Goal: Task Accomplishment & Management: Manage account settings

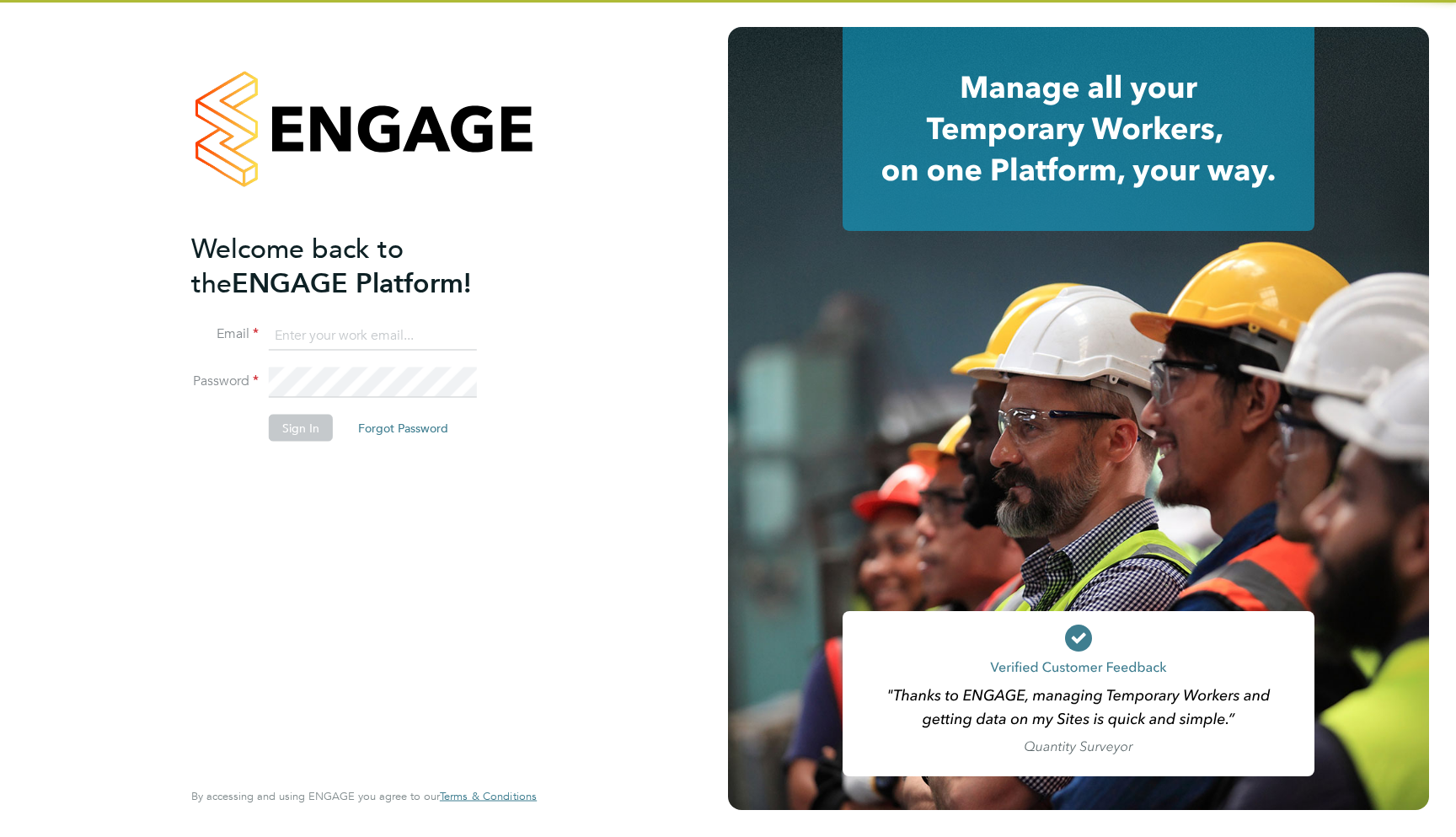
click at [401, 306] on ng-template "Welcome back to the ENGAGE Platform! Email Password Sign In Forgot Password" at bounding box center [356, 344] width 329 height 228
click at [360, 352] on li "Email" at bounding box center [356, 344] width 329 height 48
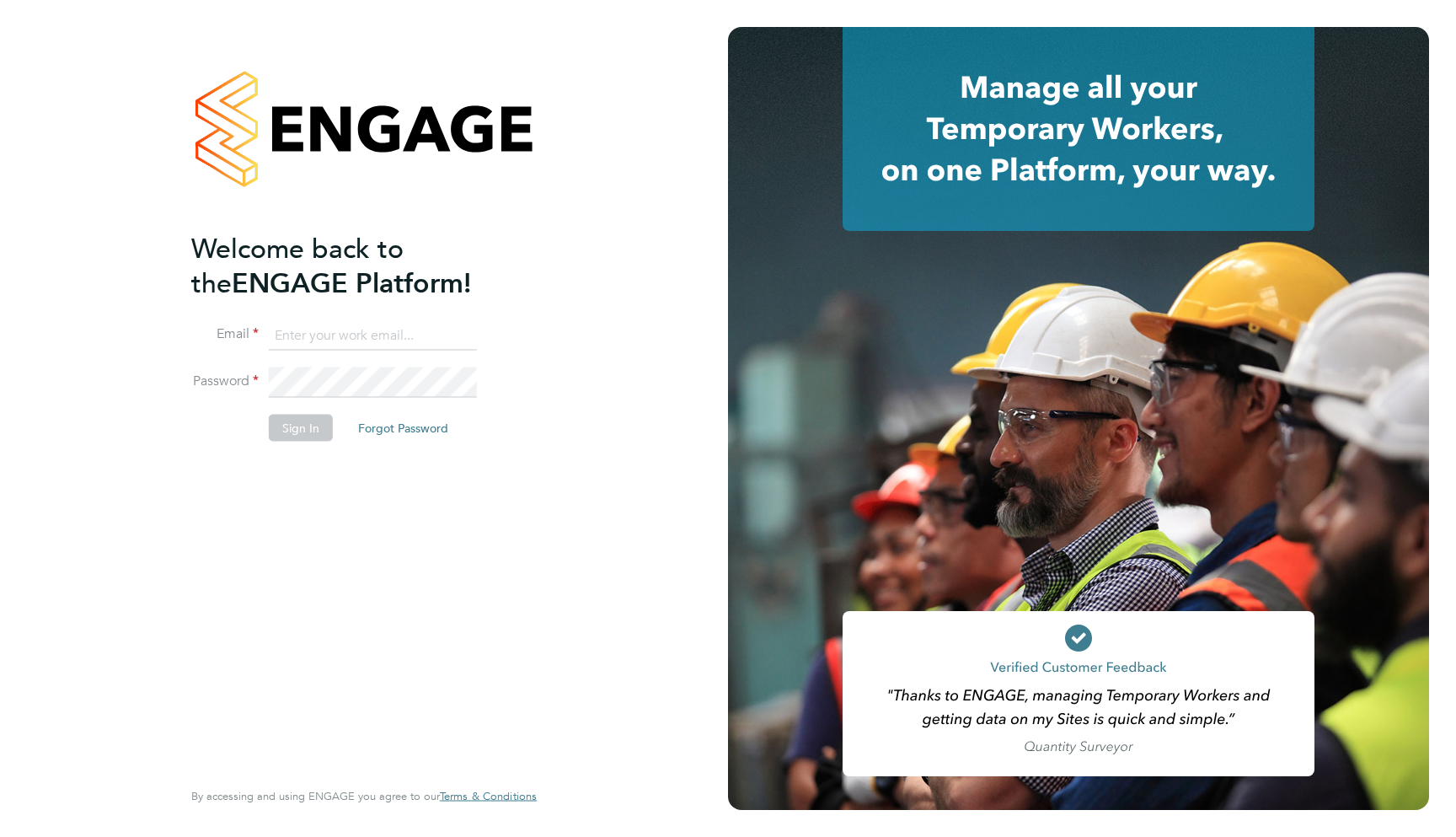
click at [354, 345] on input at bounding box center [372, 335] width 208 height 30
type input "support@engagelabs.io"
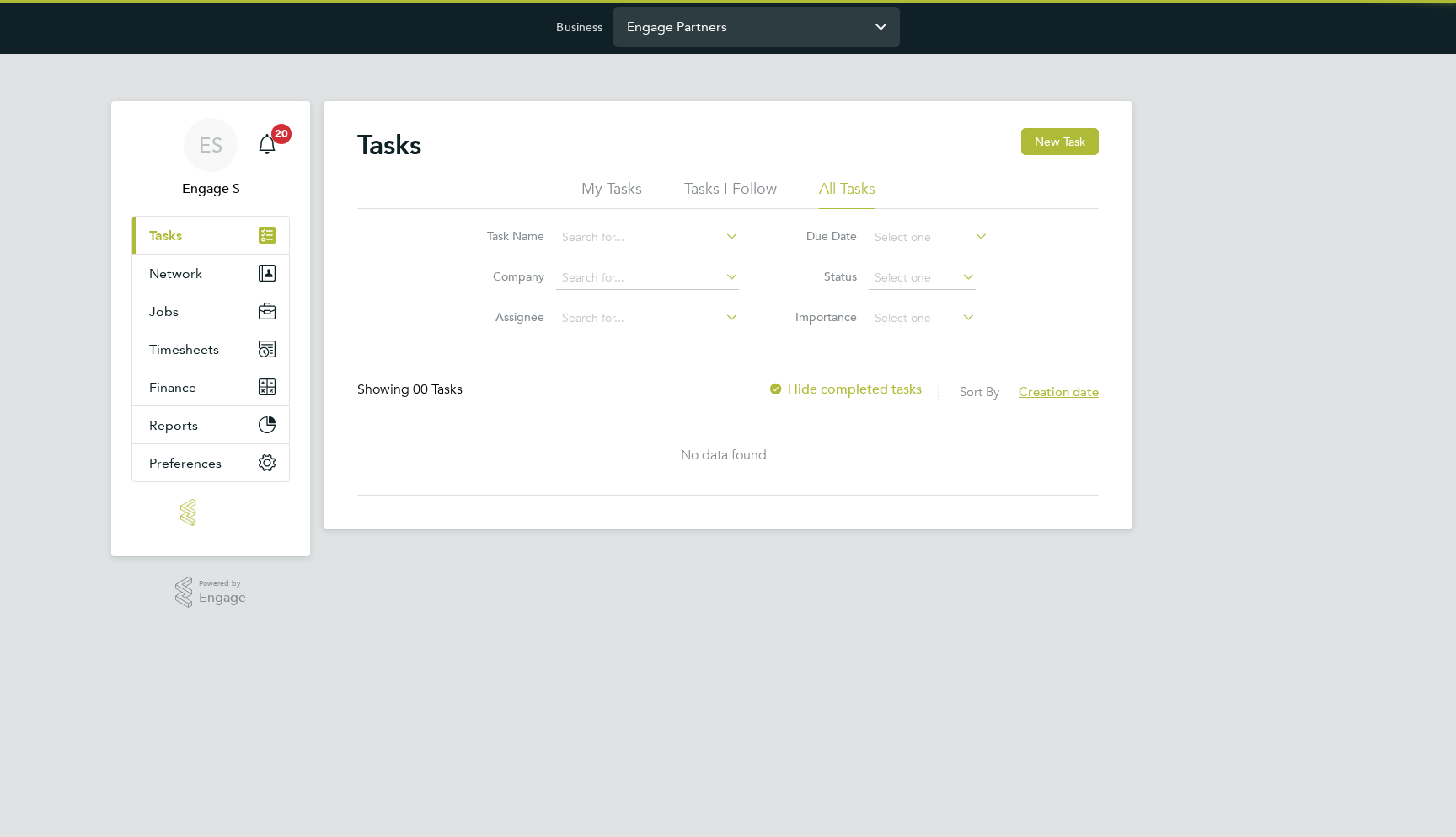
click at [730, 15] on input "Engage Partners" at bounding box center [757, 27] width 287 height 40
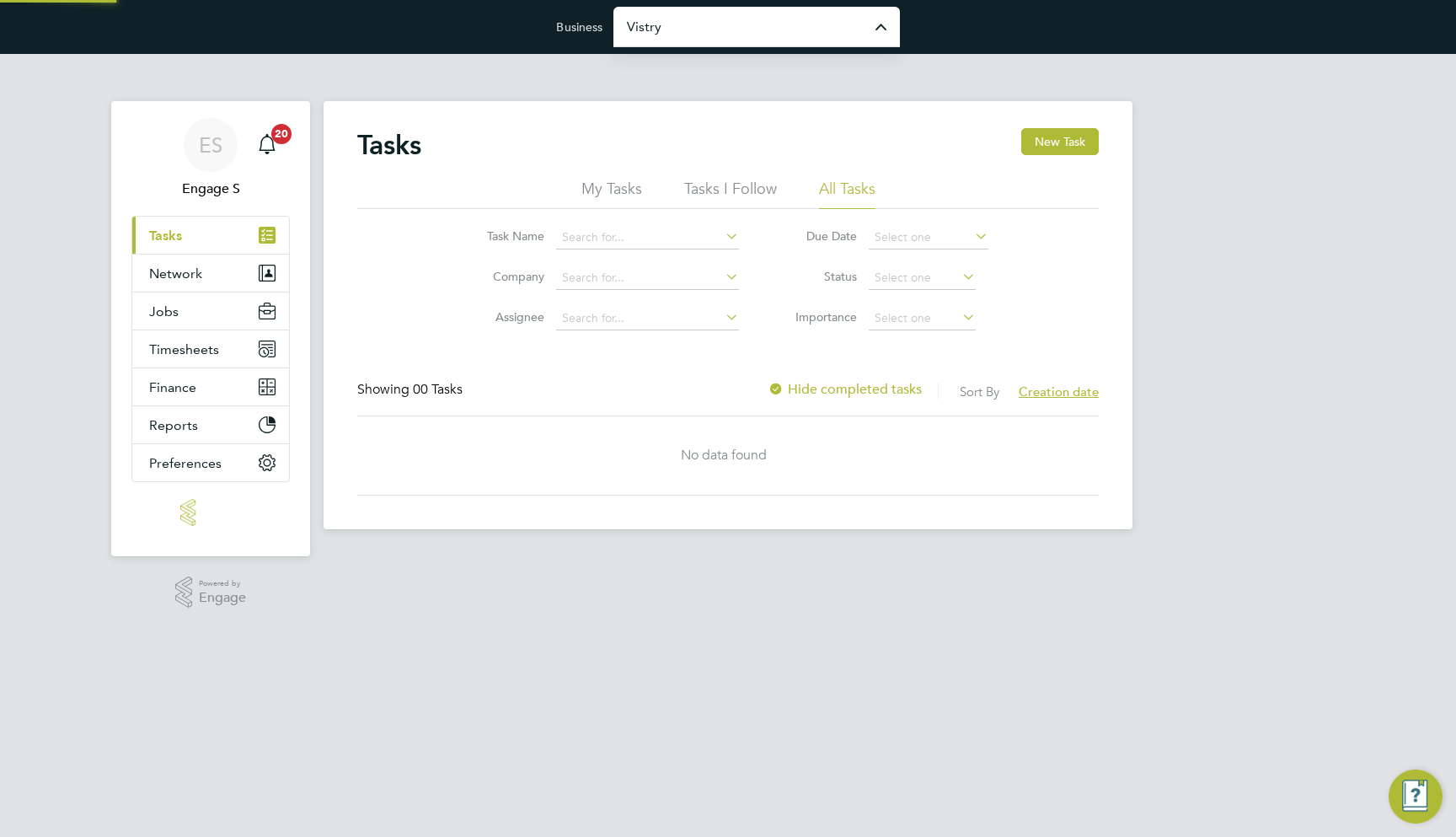
type input "Vistry Partnerships Limited"
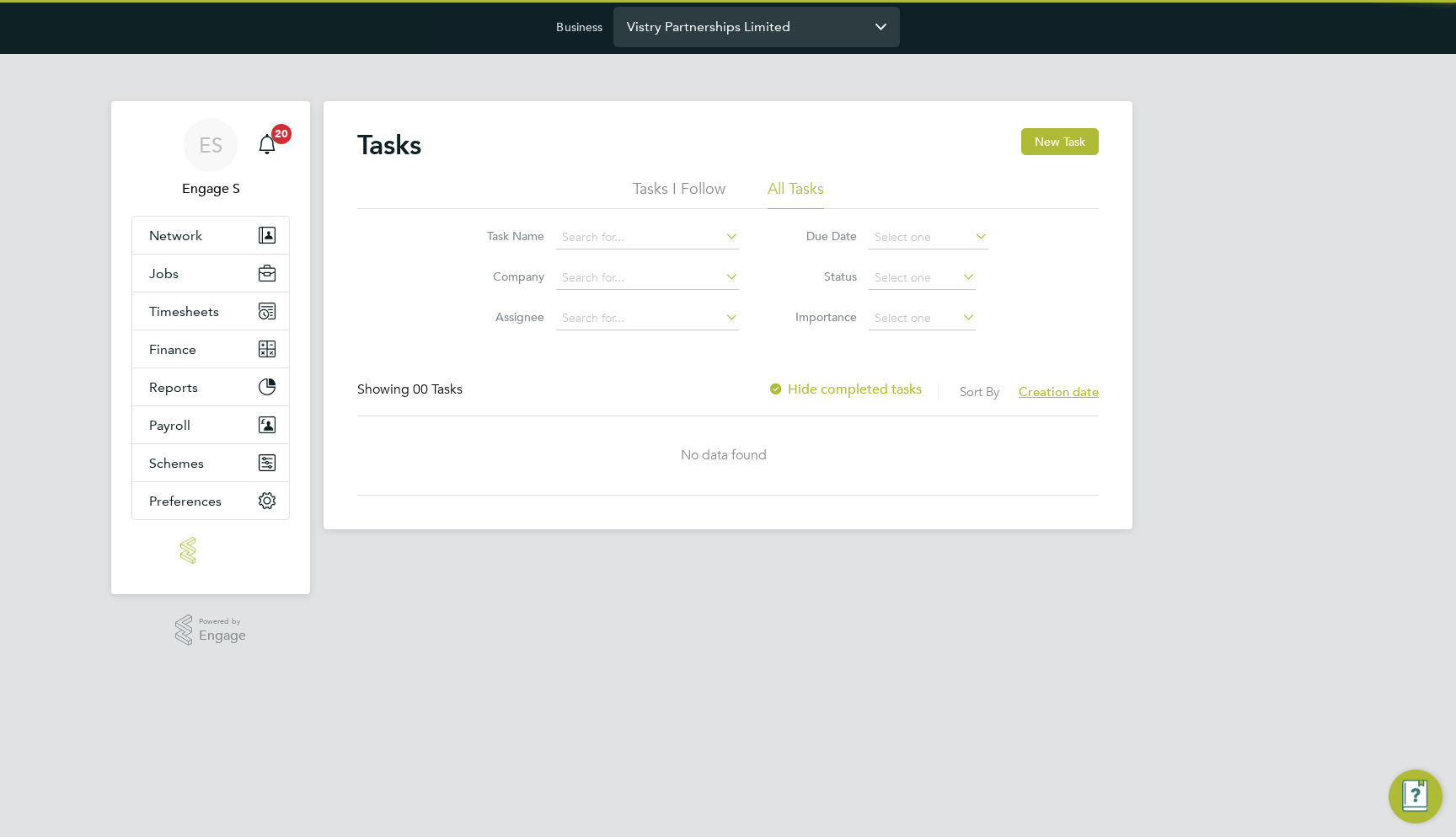
click at [712, 25] on input "Vistry Partnerships Limited" at bounding box center [757, 27] width 287 height 40
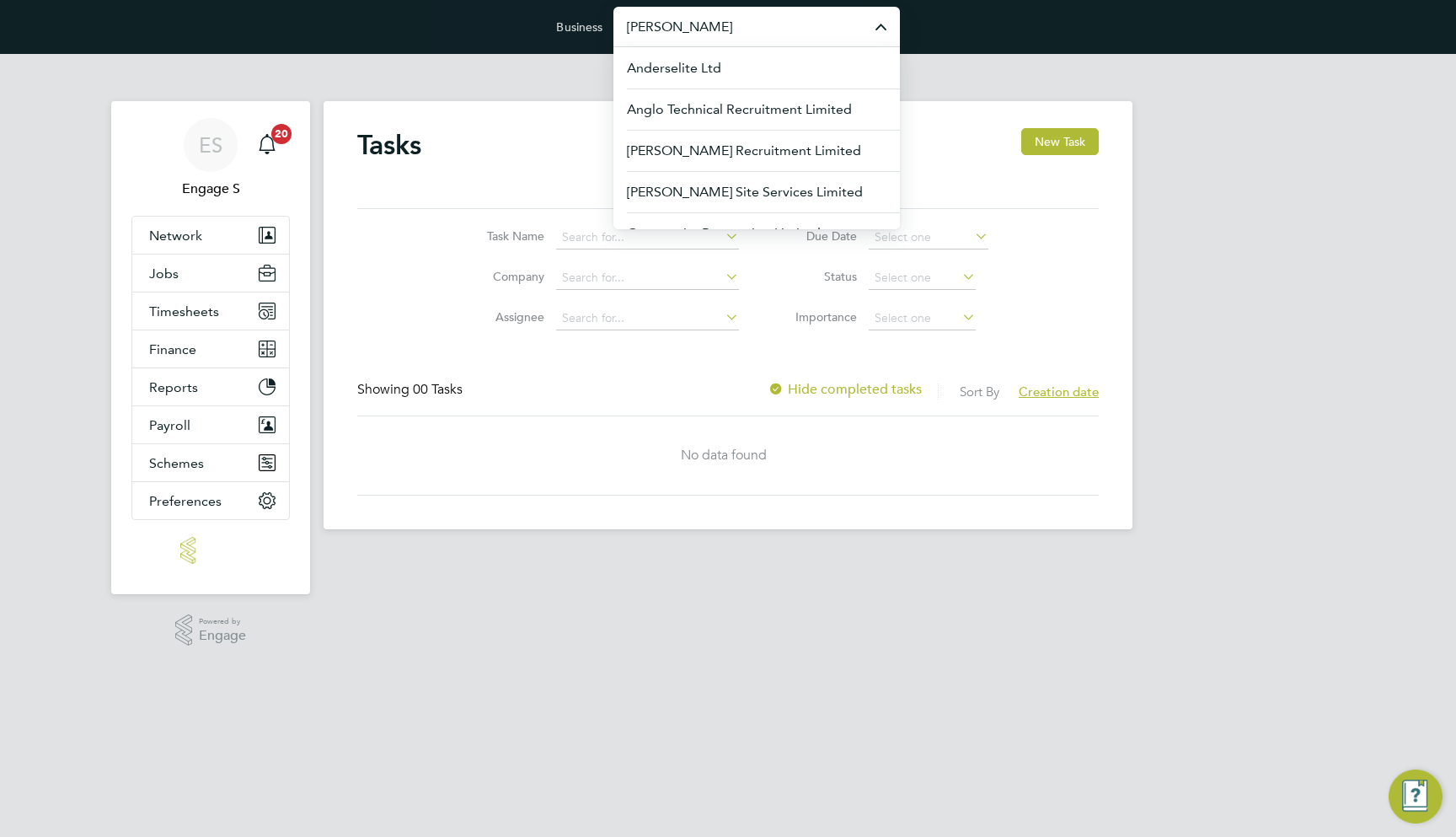
type input "Morgan"
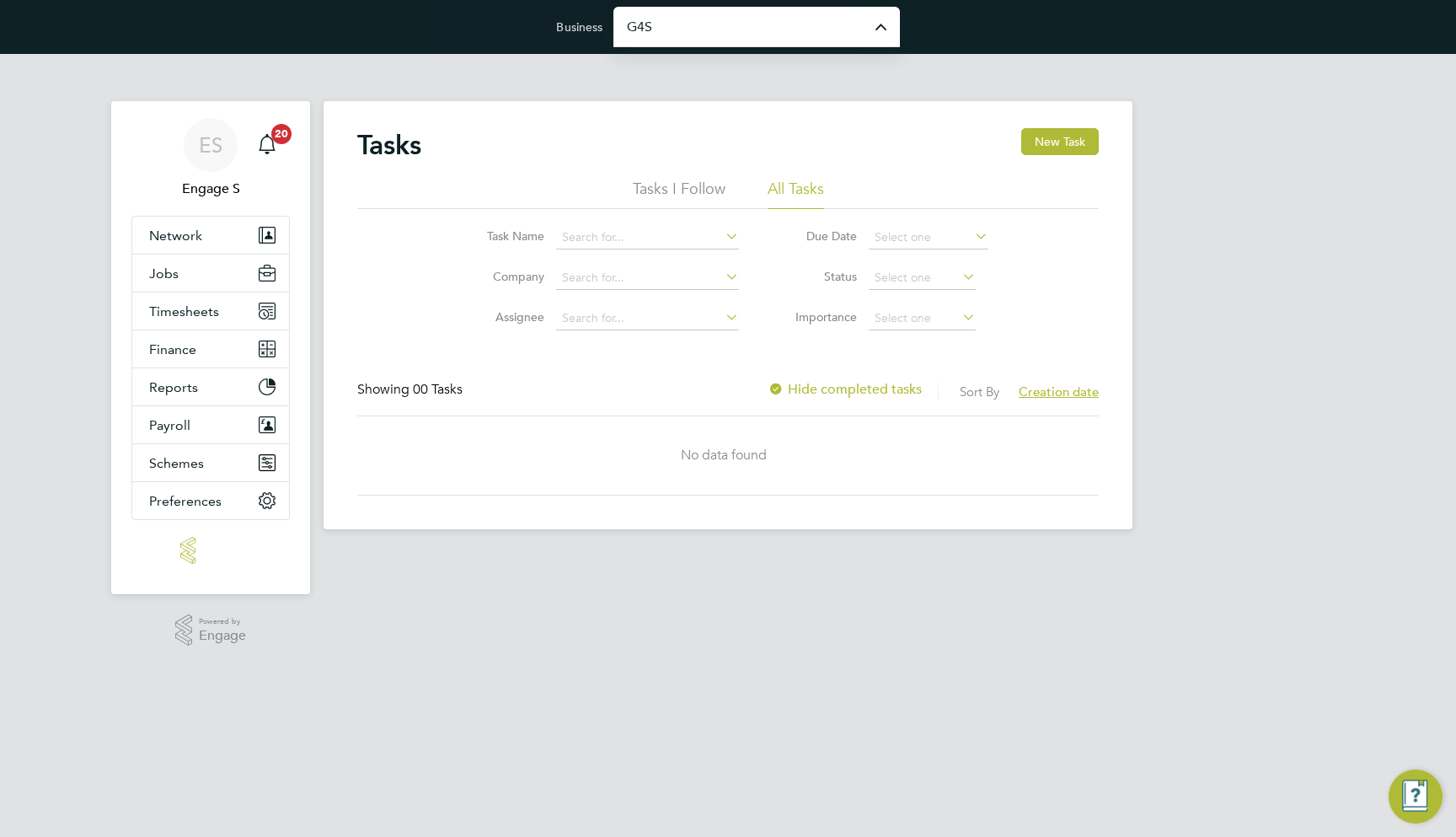
type input "G4S Facilities Management (Uk) Limited"
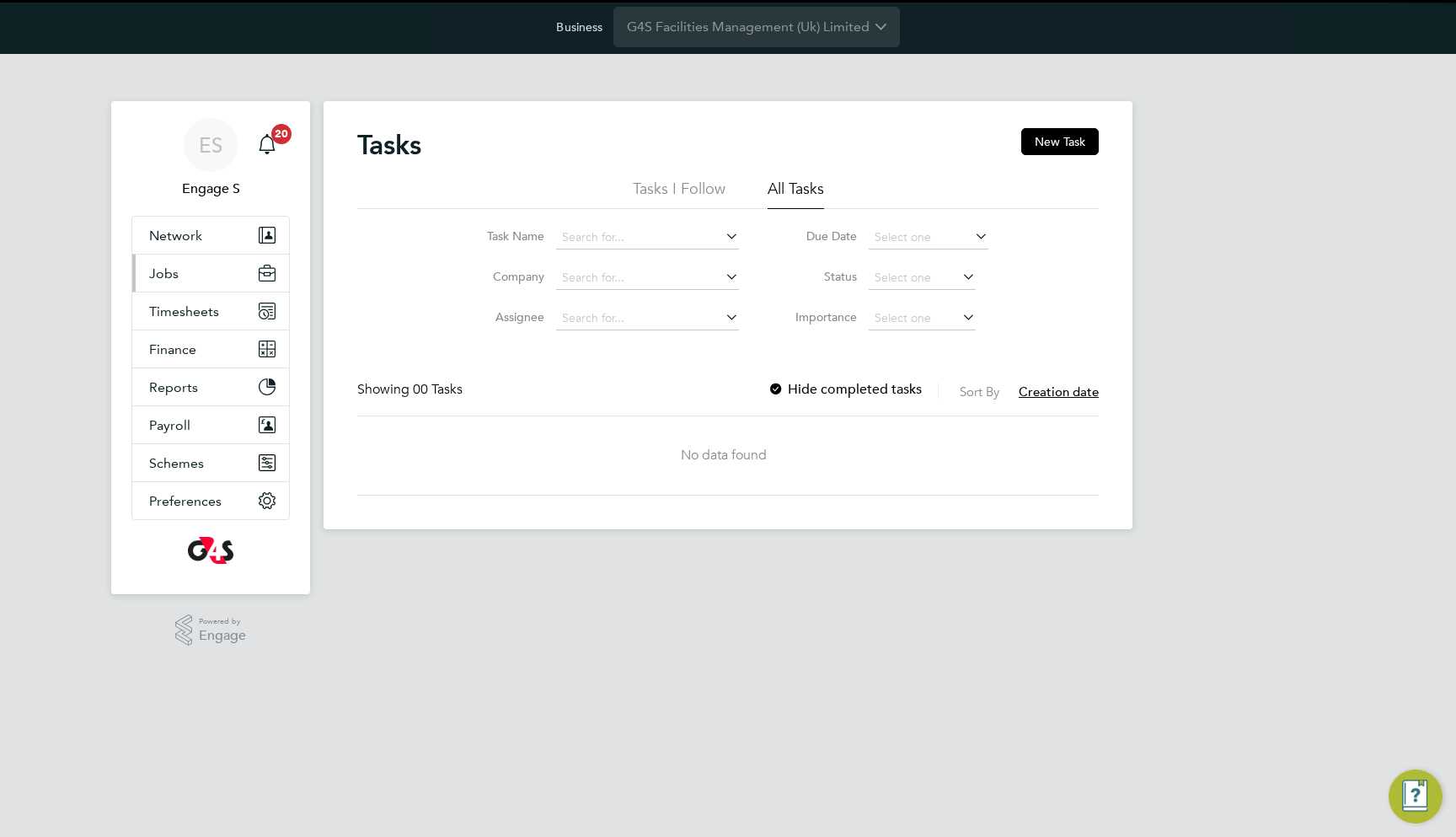
click at [189, 280] on button "Jobs" at bounding box center [210, 273] width 157 height 37
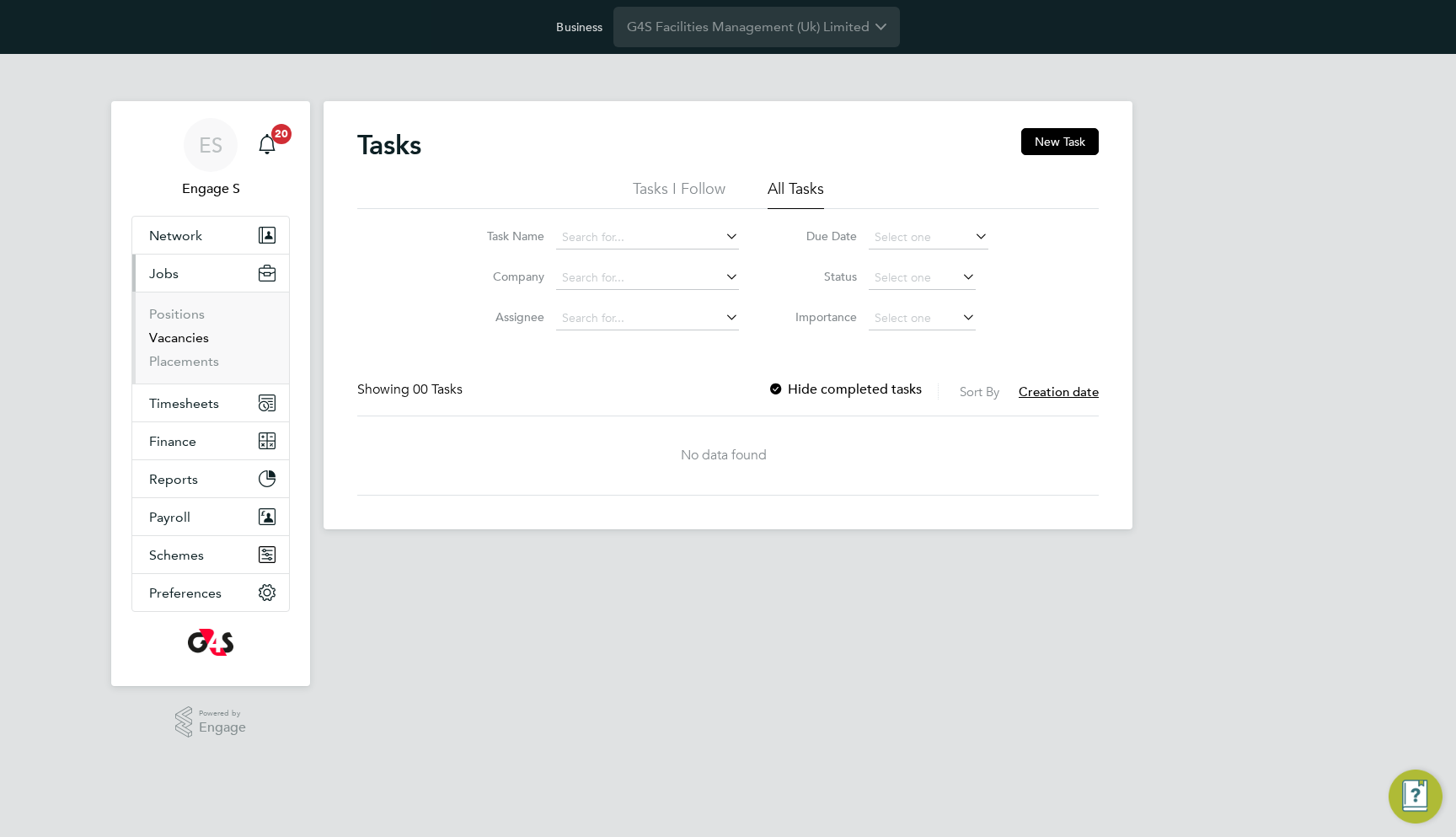
click at [191, 332] on link "Vacancies" at bounding box center [178, 338] width 60 height 16
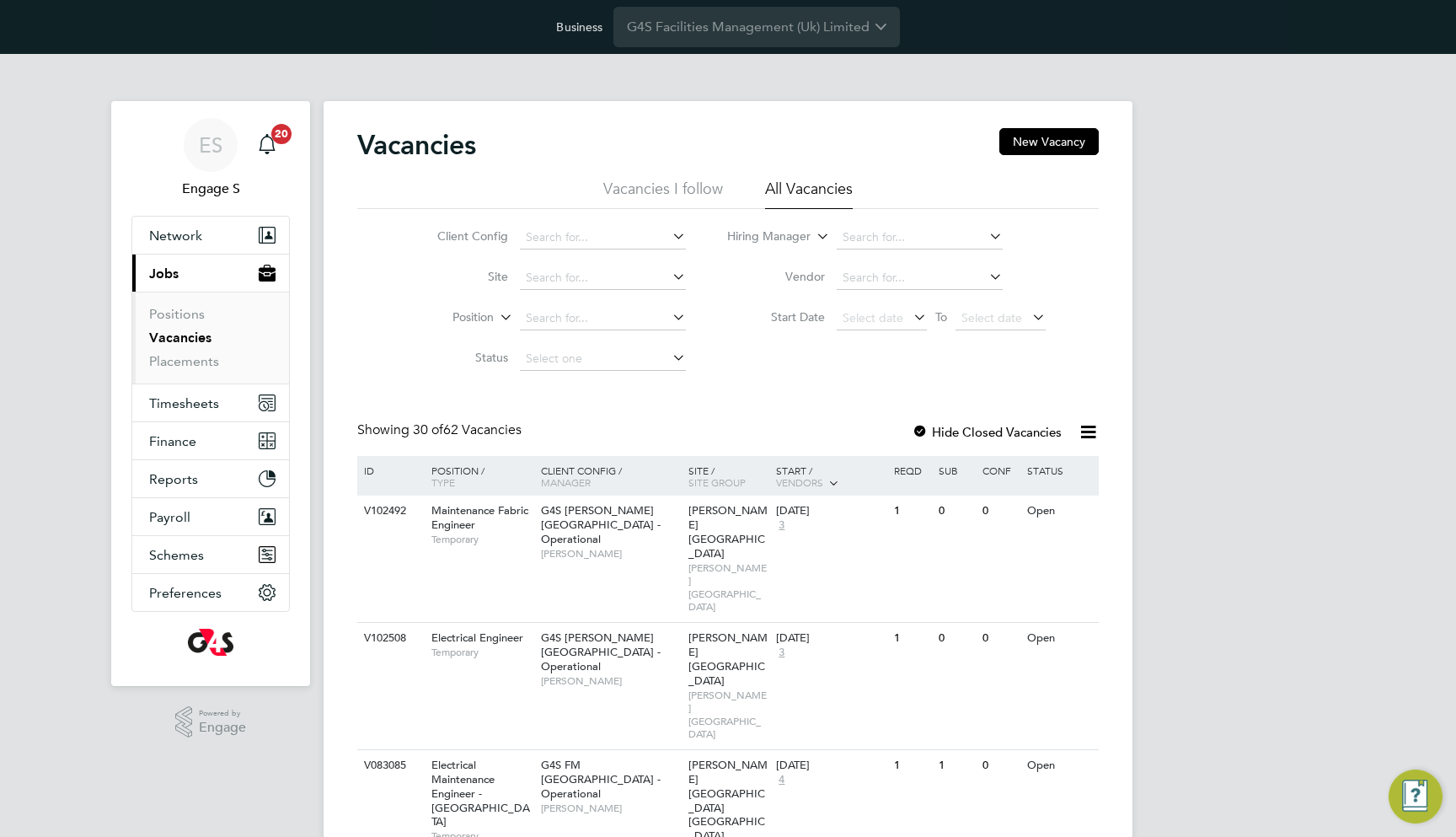
click at [1090, 430] on icon at bounding box center [1088, 432] width 21 height 21
click at [1075, 467] on li "Download Vacancies Report" at bounding box center [1011, 471] width 171 height 23
click at [199, 248] on button "Network" at bounding box center [210, 235] width 157 height 37
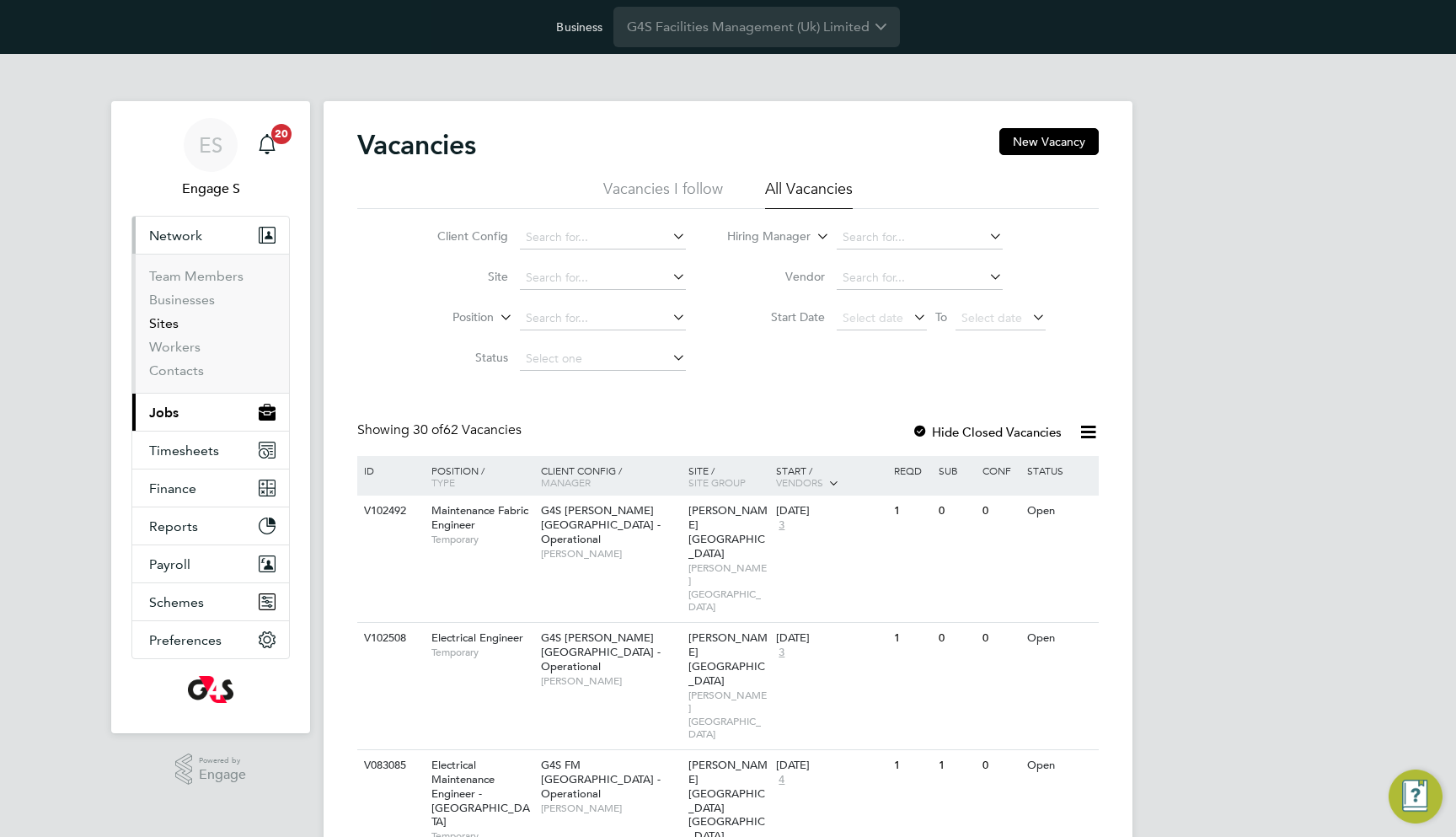
click at [164, 325] on link "Sites" at bounding box center [164, 323] width 29 height 16
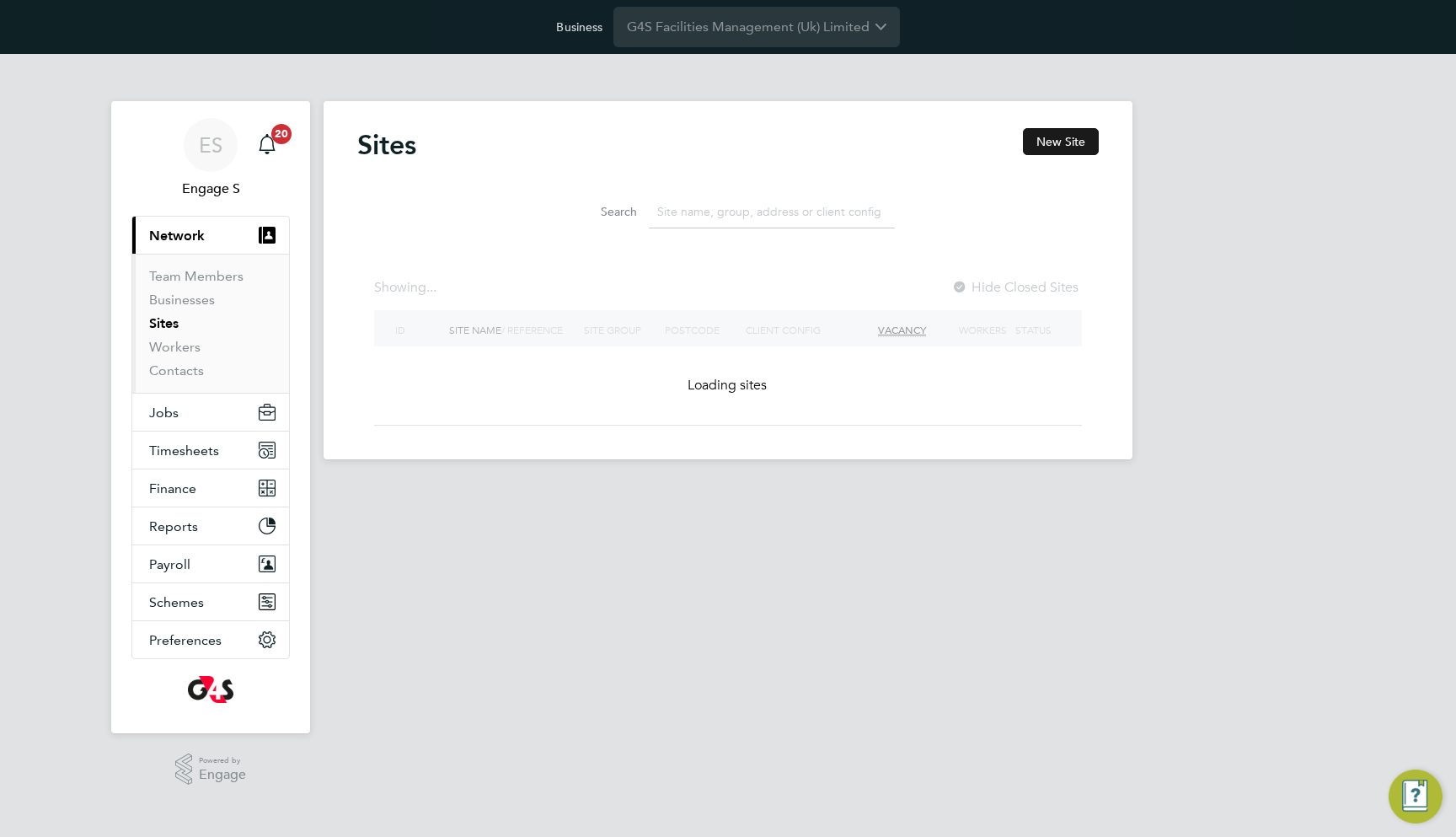
click at [1065, 140] on button "New Site" at bounding box center [1061, 141] width 76 height 27
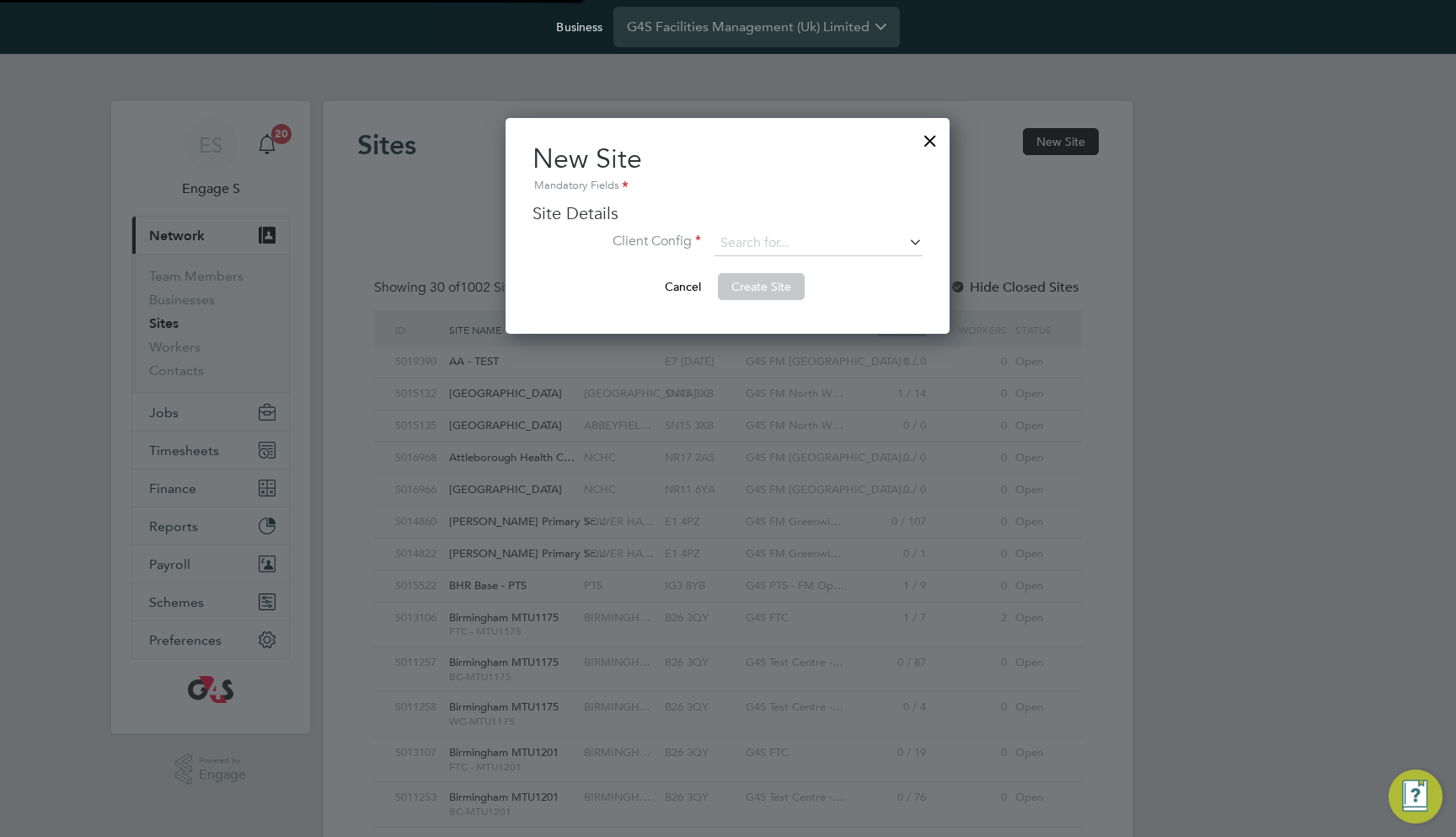
type input "[GEOGRAPHIC_DATA]"
click at [819, 252] on input at bounding box center [818, 243] width 208 height 25
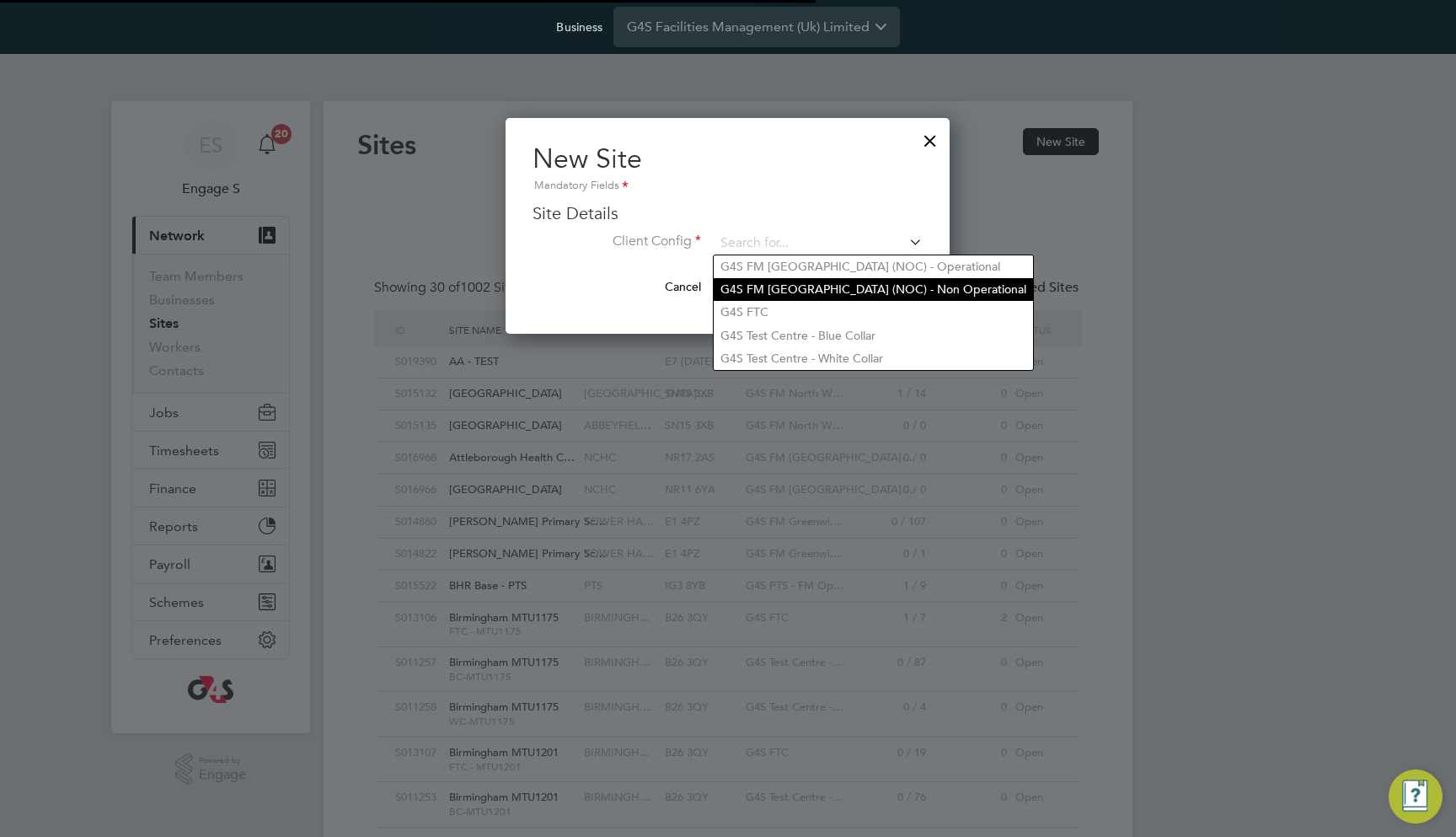
click at [808, 278] on li "G4S FM Oxford (NOC) - Non Operational" at bounding box center [873, 289] width 319 height 23
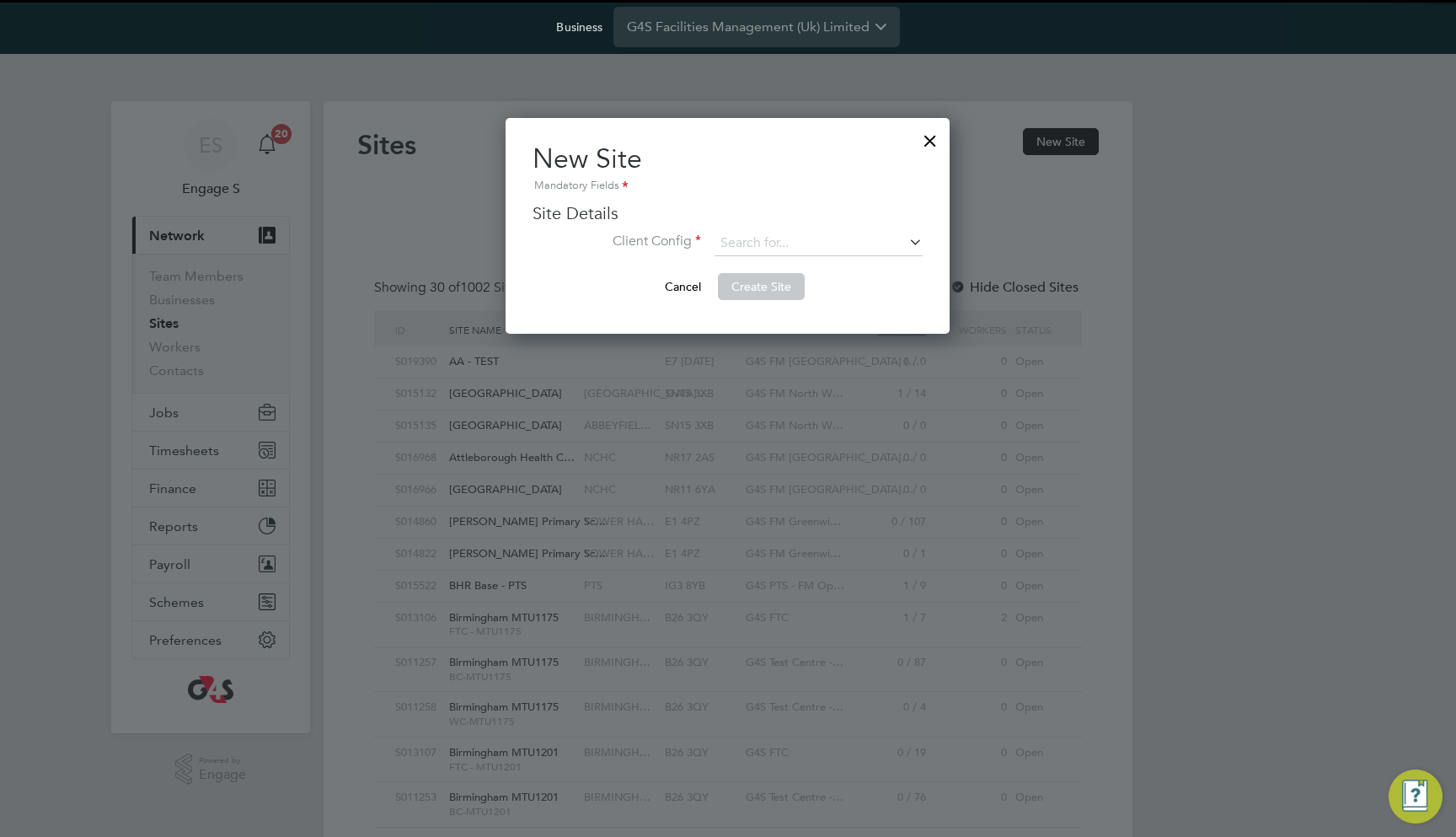
type input "G4S FM Oxford (NOC) - Non Operational"
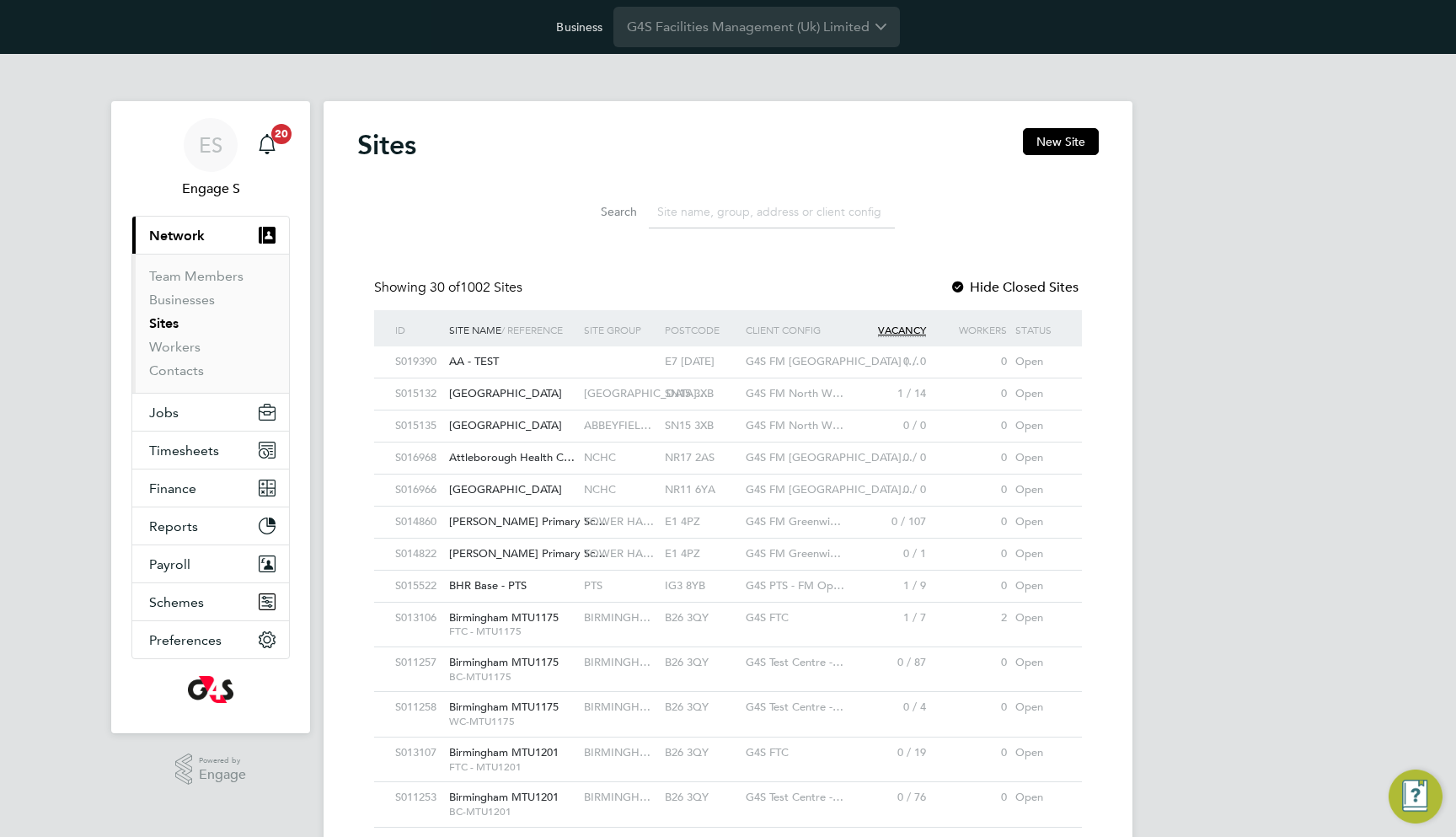
click at [680, 216] on input at bounding box center [771, 212] width 246 height 33
paste input "Bradford MTU1018"
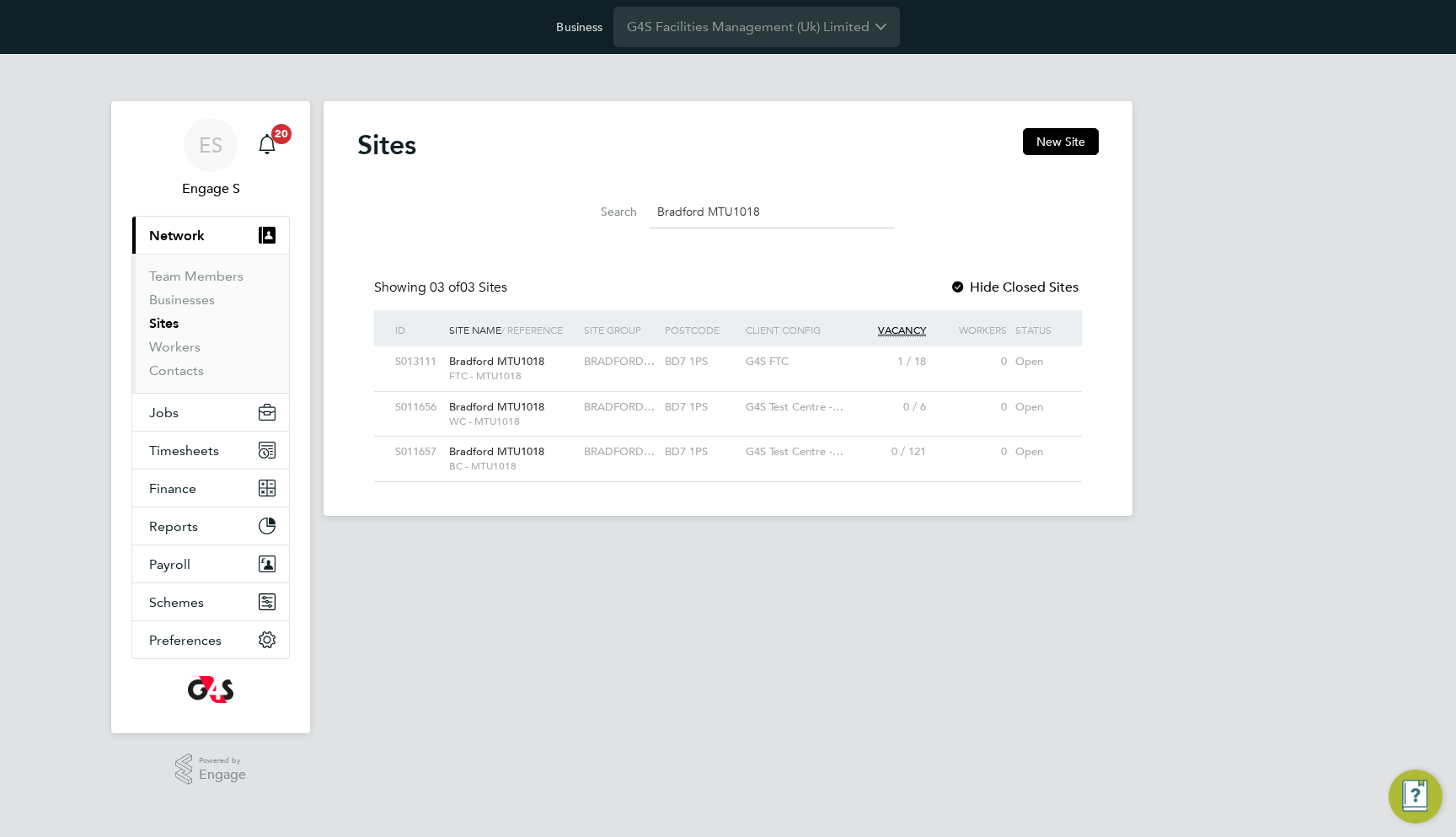
type input "Bradford MTU1018"
click at [516, 373] on span "FTC - MTU1018" at bounding box center [512, 376] width 126 height 14
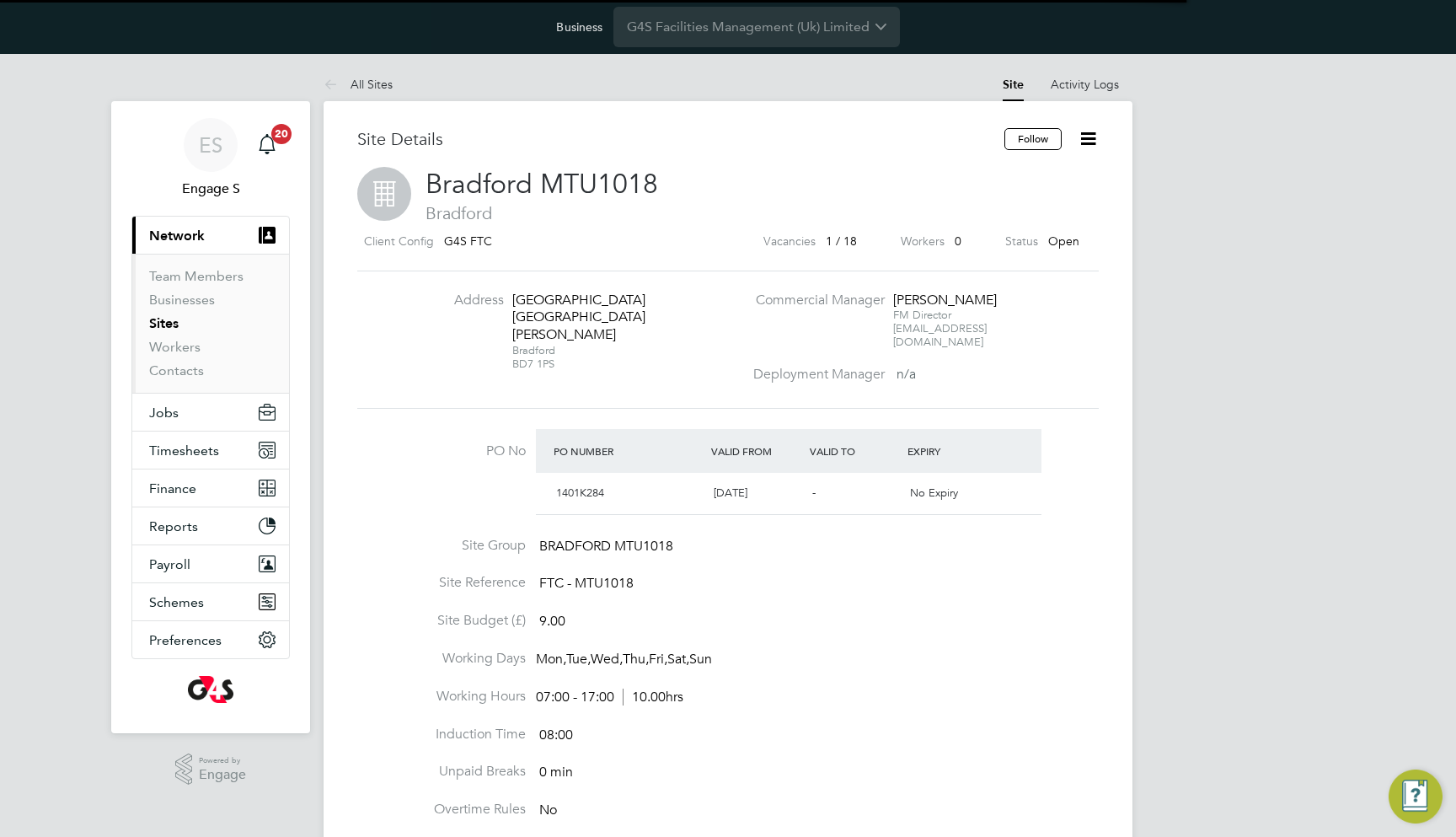
scroll to position [28, 158]
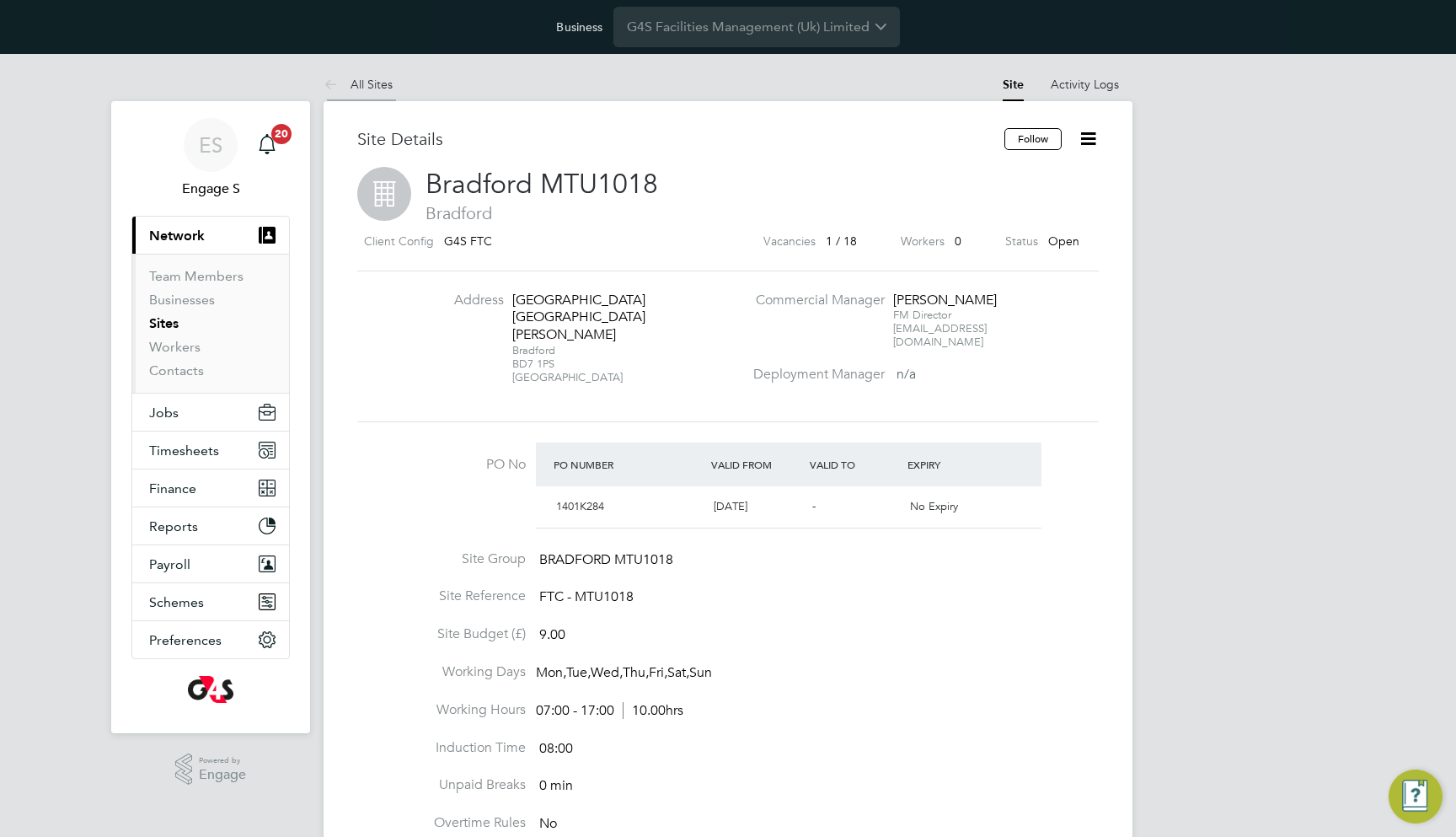
click at [335, 84] on icon at bounding box center [334, 86] width 21 height 21
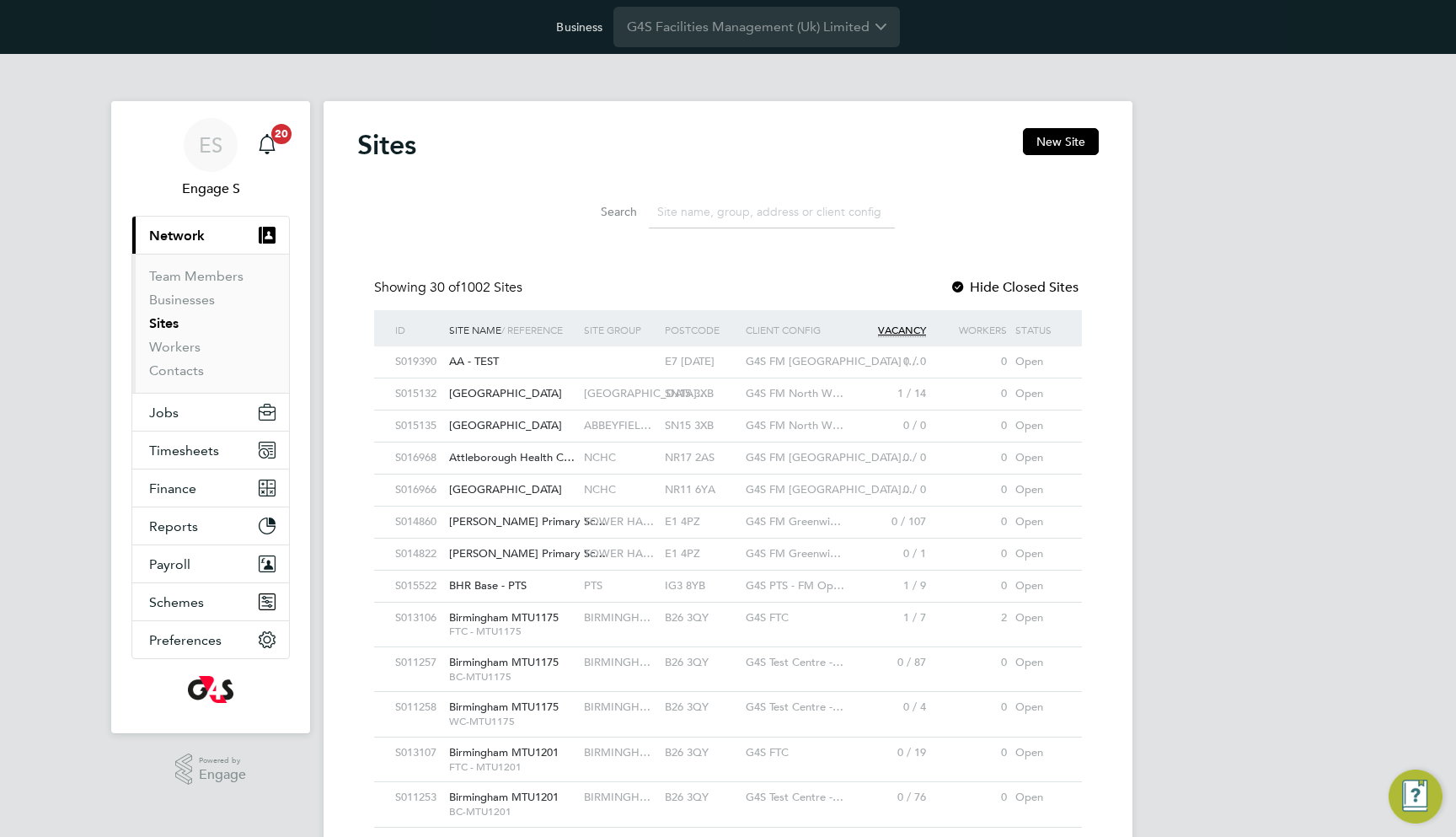
click at [669, 204] on input at bounding box center [771, 212] width 246 height 33
paste input "Abbeyfield School"
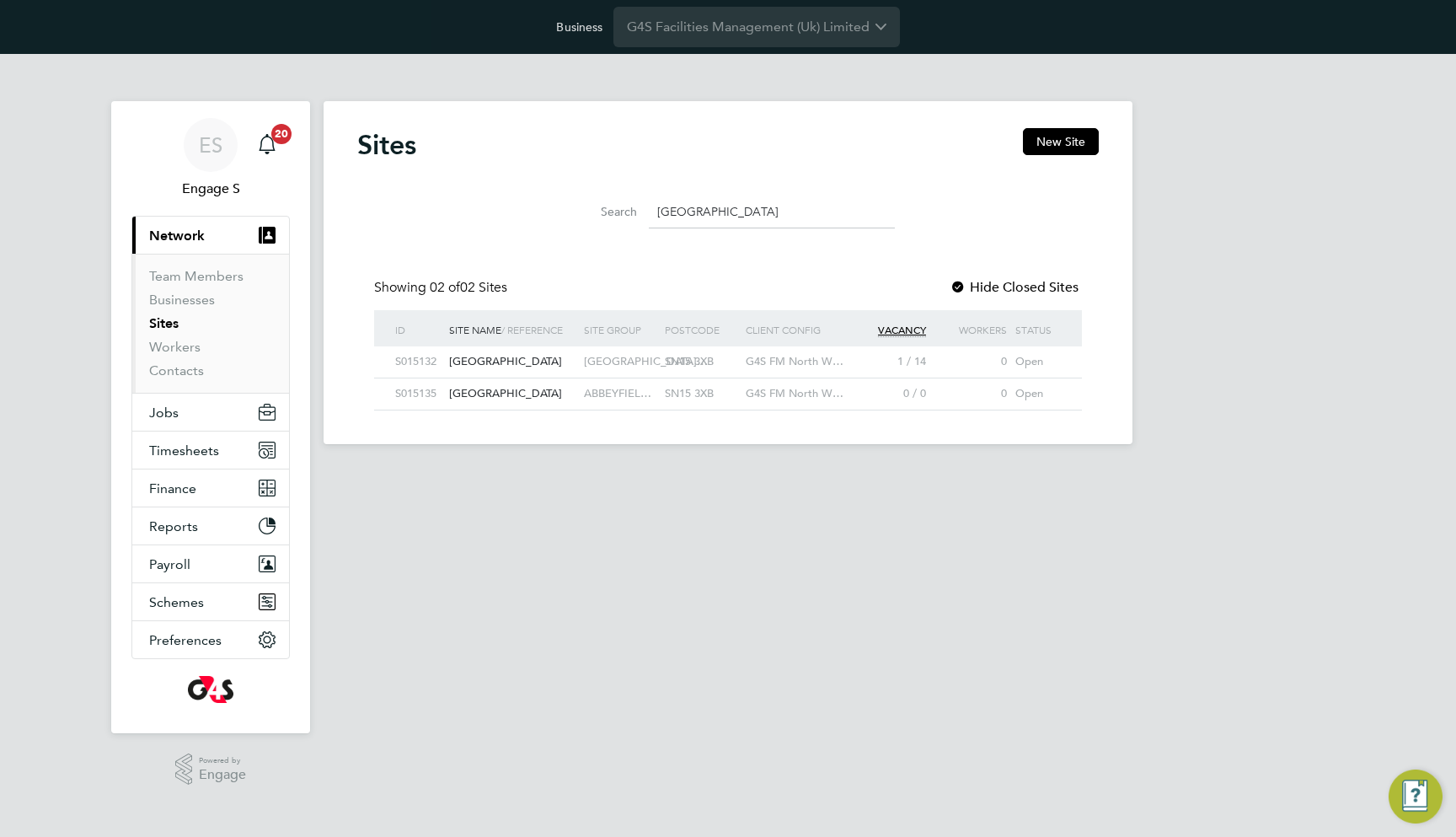
click at [561, 364] on div "Abbeyfield School" at bounding box center [512, 362] width 135 height 31
click at [673, 198] on input "Abbeyfield School" at bounding box center [771, 212] width 246 height 33
paste input "Nuffield Orthopaedic Centre"
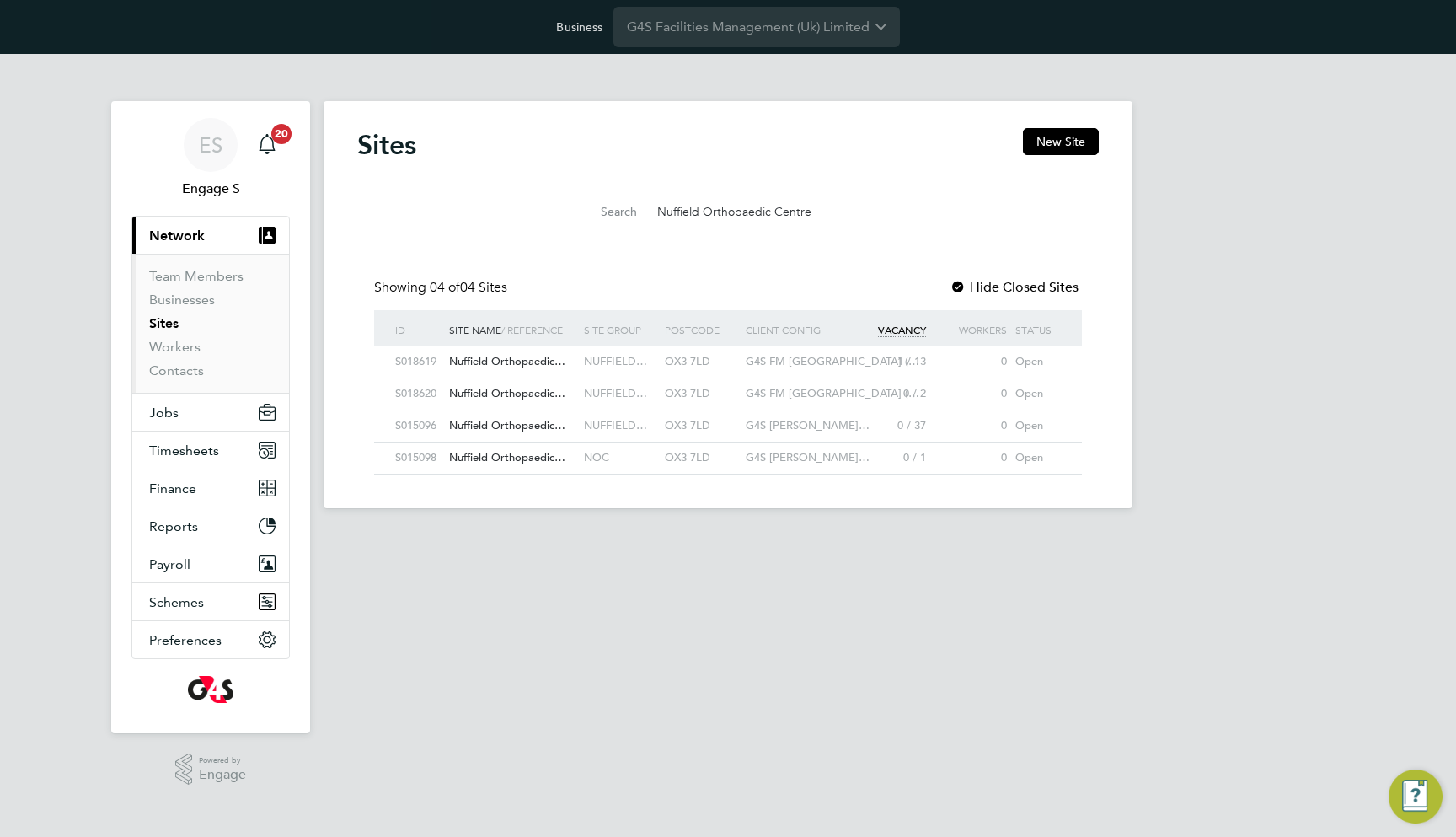
type input "Nuffield Orthopaedic Centre"
click at [800, 363] on span "G4S FM Oxford (…" at bounding box center [832, 361] width 174 height 15
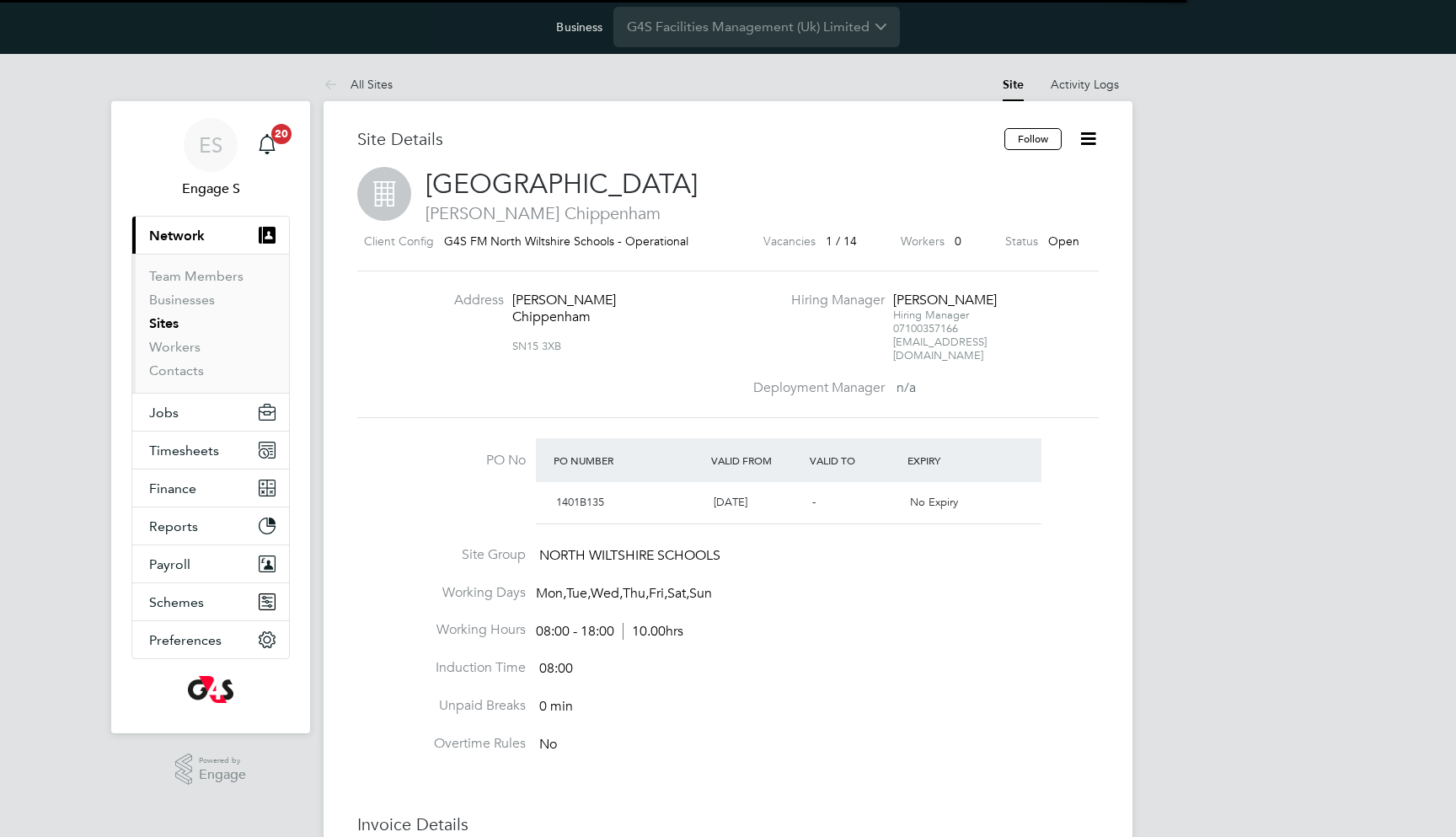
scroll to position [28, 158]
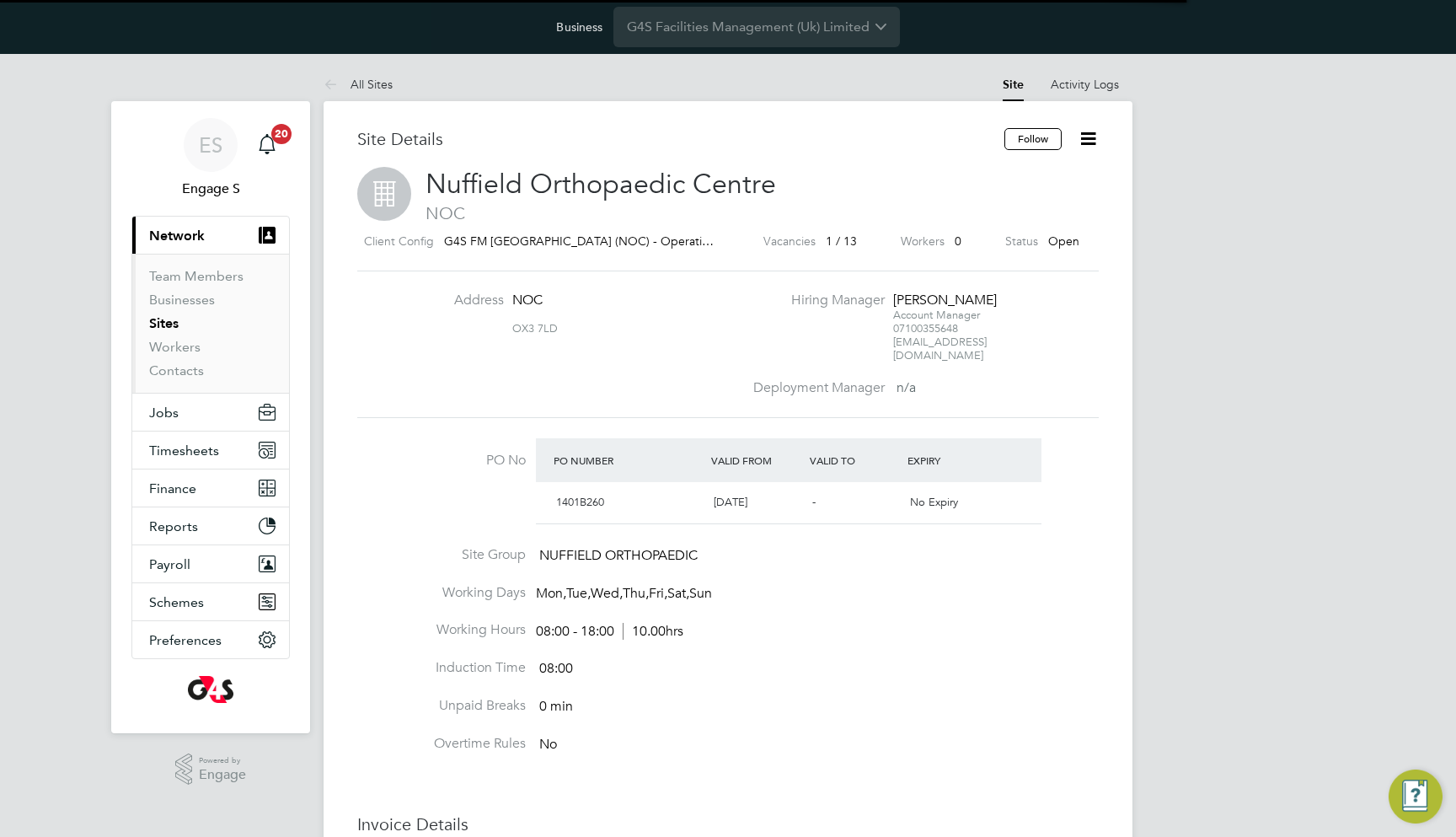
scroll to position [28, 158]
drag, startPoint x: 544, startPoint y: 538, endPoint x: 682, endPoint y: 544, distance: 138.1
click at [681, 547] on span "NUFFIELD ORTHOPAEDIC" at bounding box center [618, 555] width 158 height 16
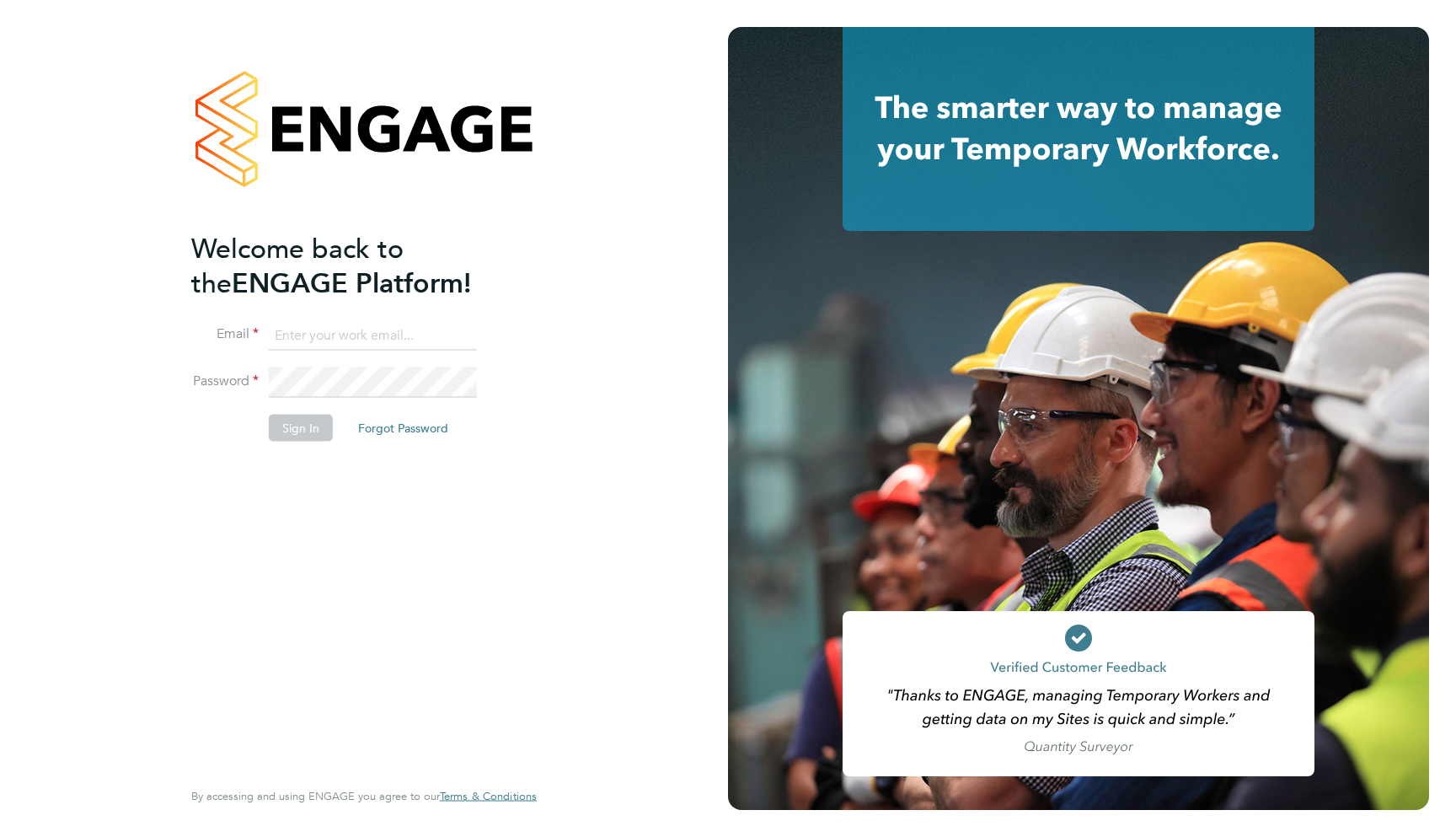
type input "[EMAIL_ADDRESS][DOMAIN_NAME]"
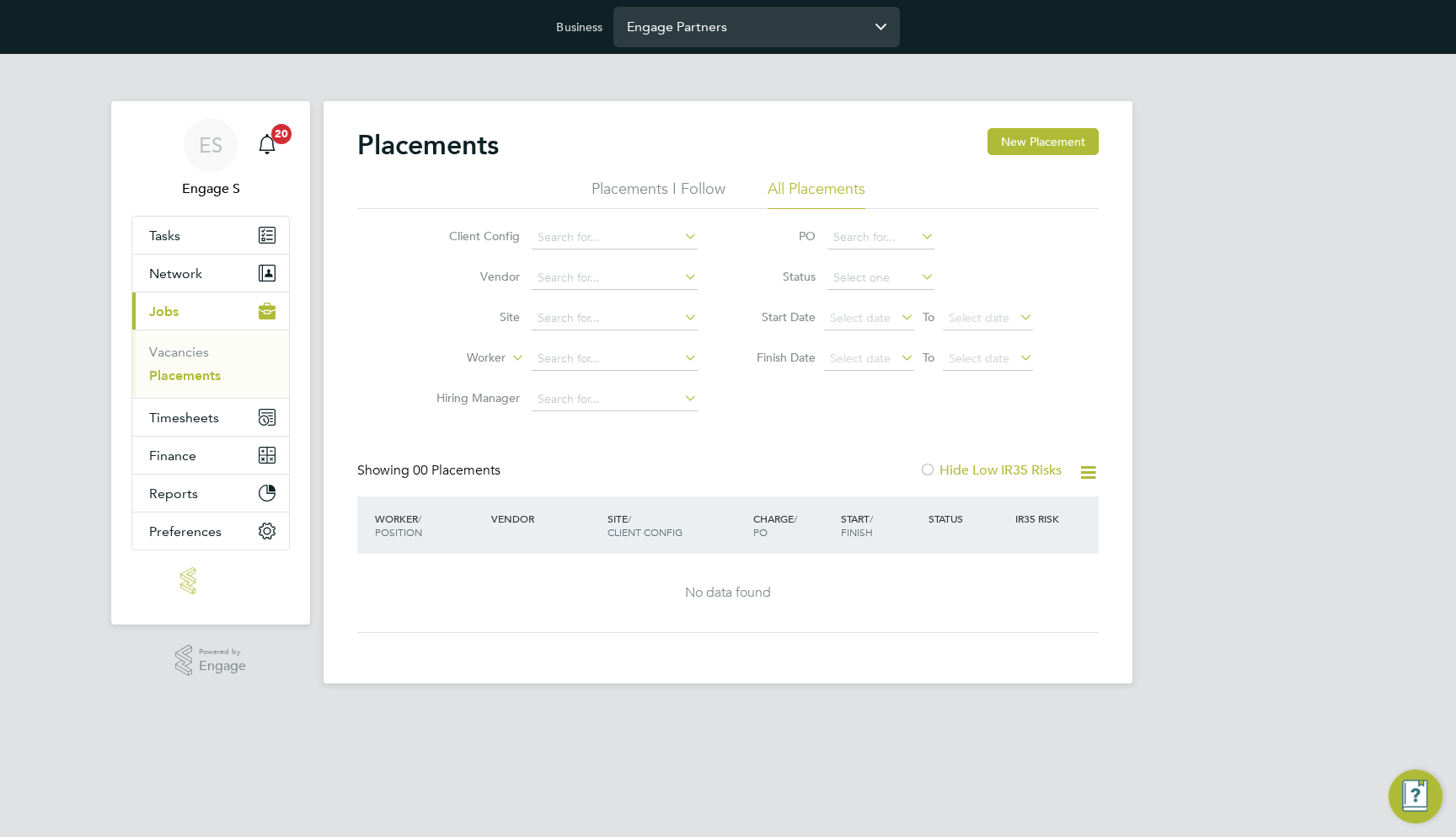
click at [702, 18] on input "Engage Partners" at bounding box center [757, 27] width 287 height 40
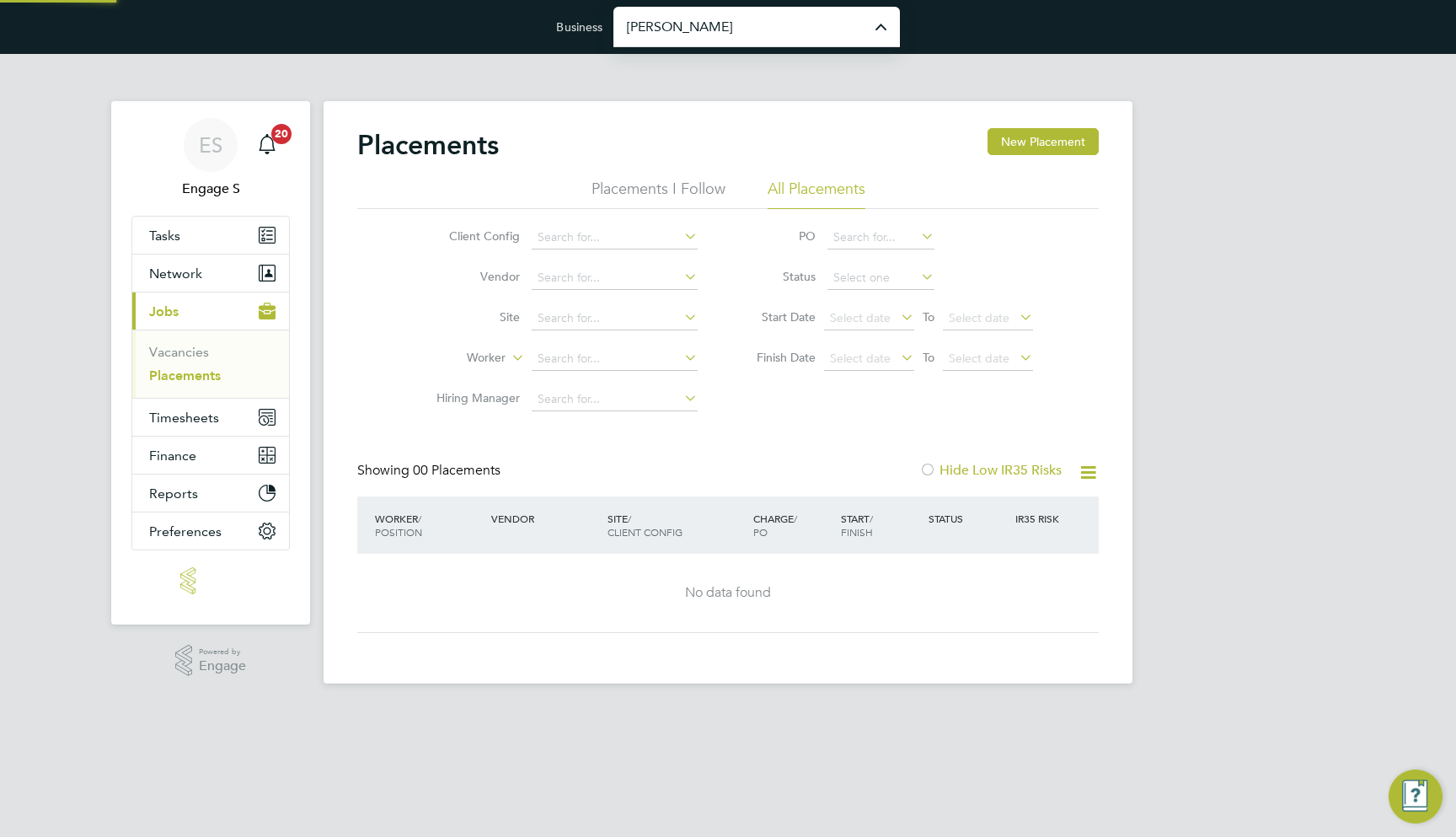
type input "[PERSON_NAME] Construction & Infrastructure Ltd"
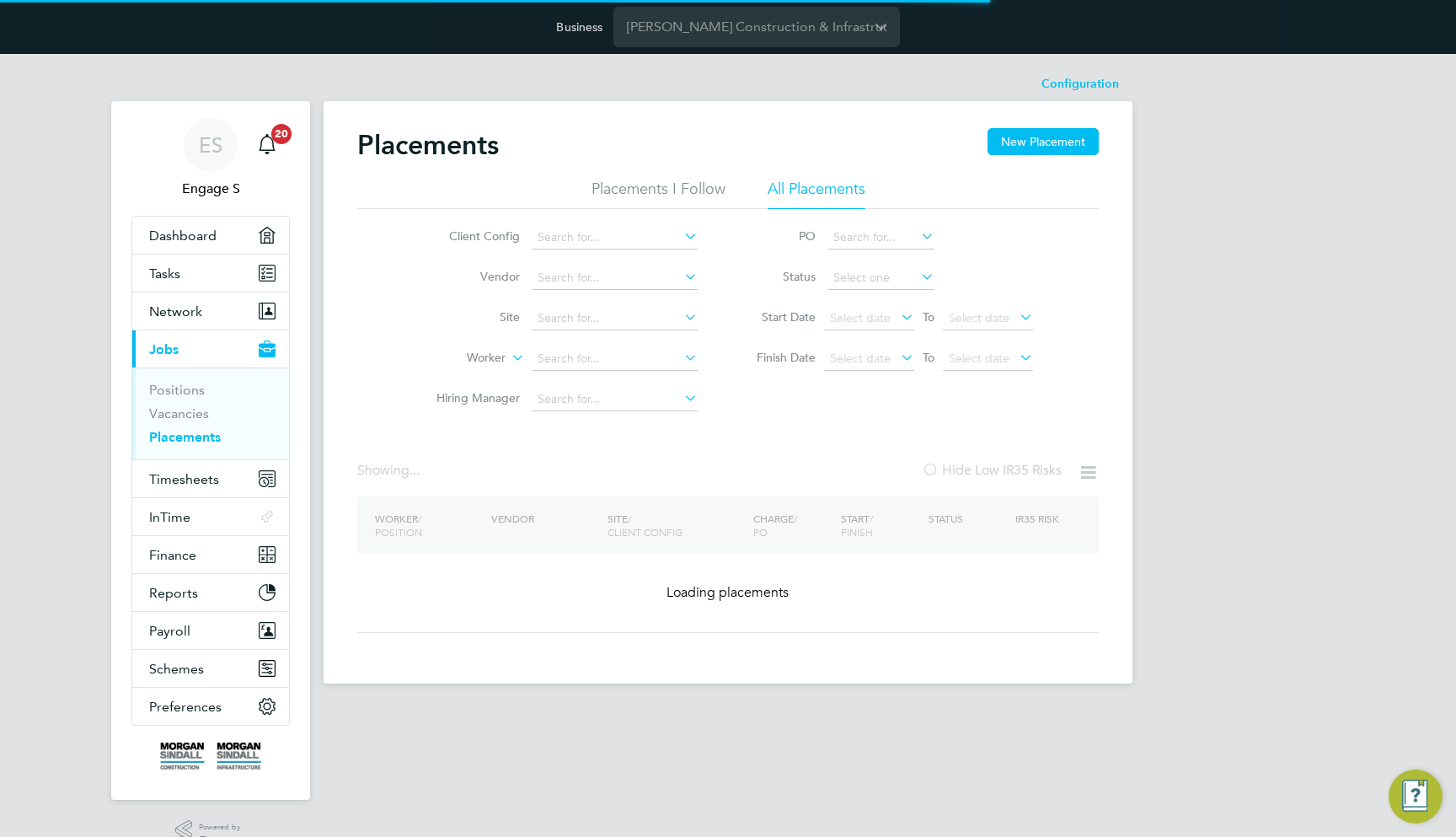
click at [178, 397] on li "Positions" at bounding box center [212, 393] width 126 height 23
click at [178, 378] on ul "Positions Vacancies Placements" at bounding box center [210, 413] width 157 height 92
click at [177, 381] on ul "Positions Vacancies Placements" at bounding box center [210, 413] width 157 height 92
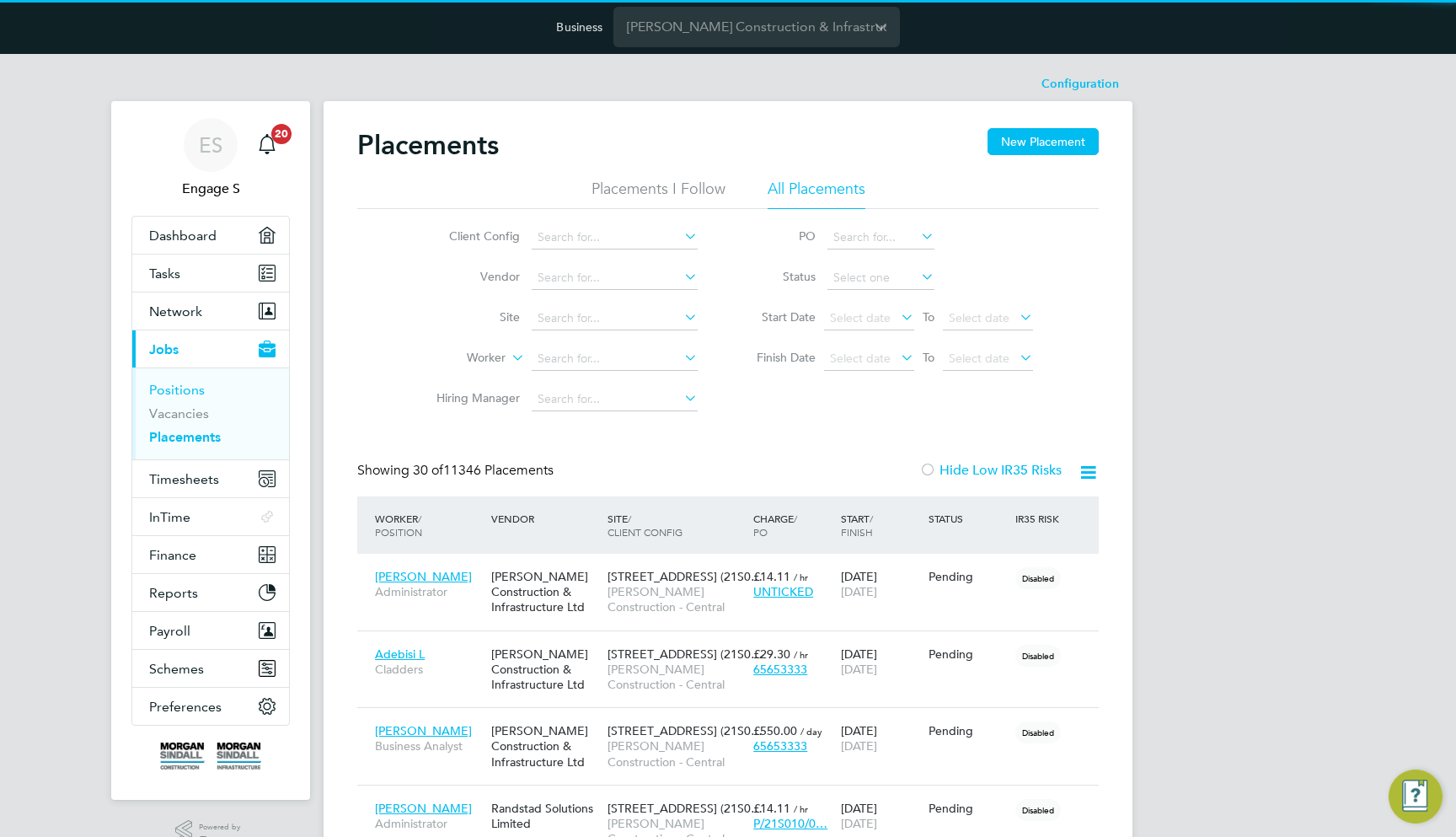
click at [164, 387] on link "Positions" at bounding box center [177, 390] width 55 height 16
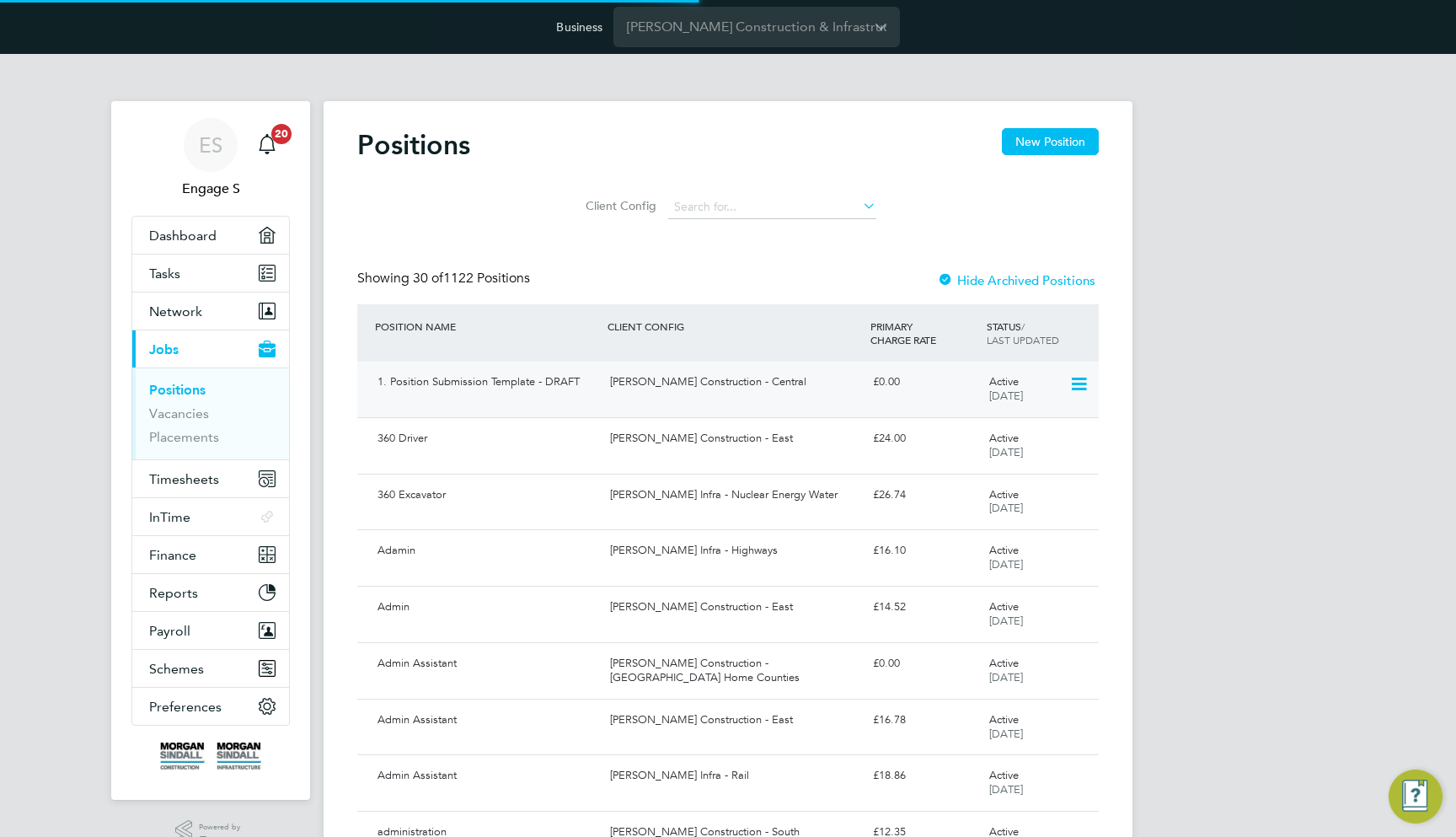
click at [643, 390] on div "[PERSON_NAME] Construction - Central" at bounding box center [734, 382] width 262 height 28
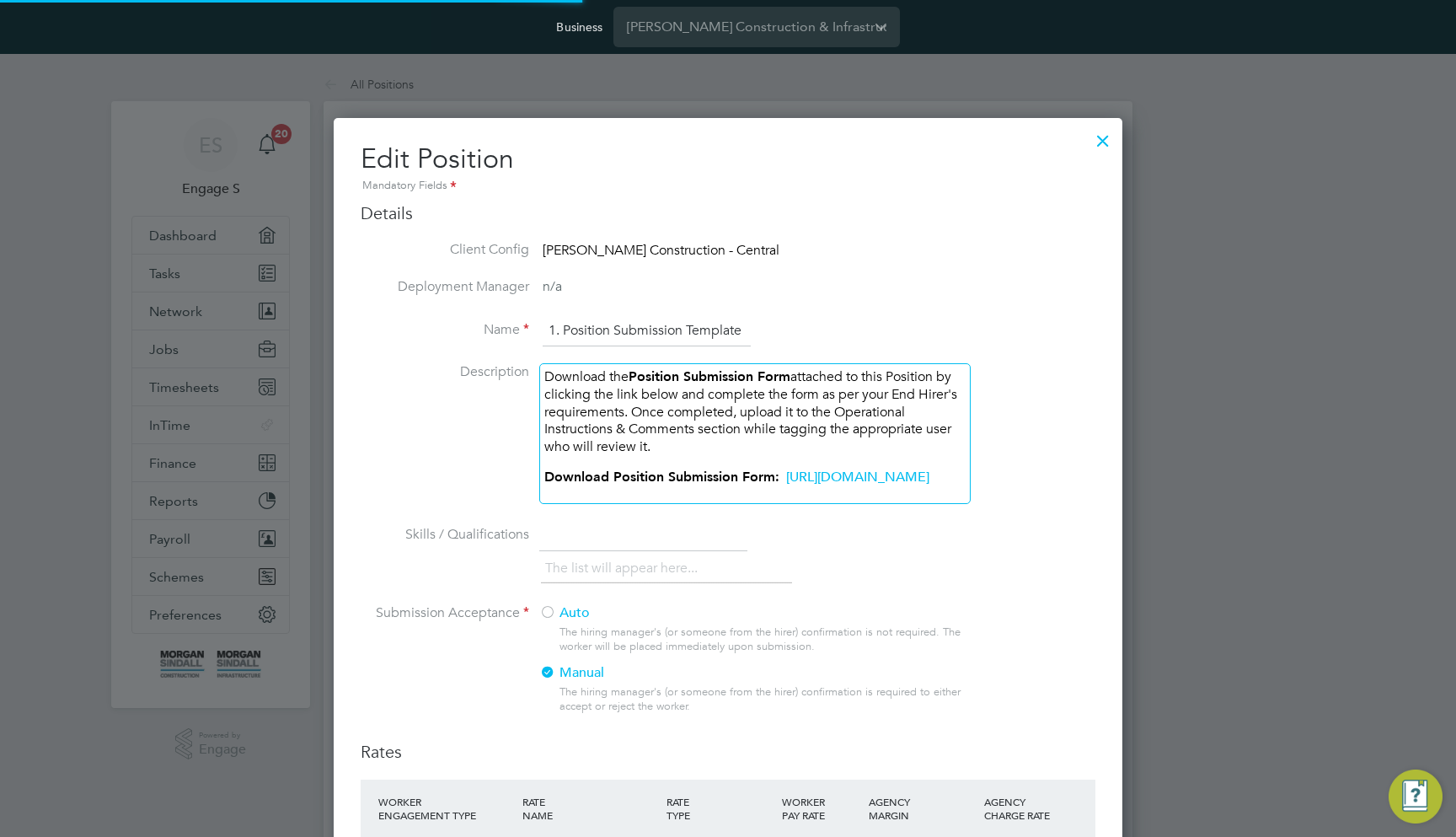
scroll to position [1270, 789]
click at [769, 486] on p "Download Position Submission Form: https://academy.engagetech.com/wp-content/up…" at bounding box center [755, 477] width 422 height 17
paste div
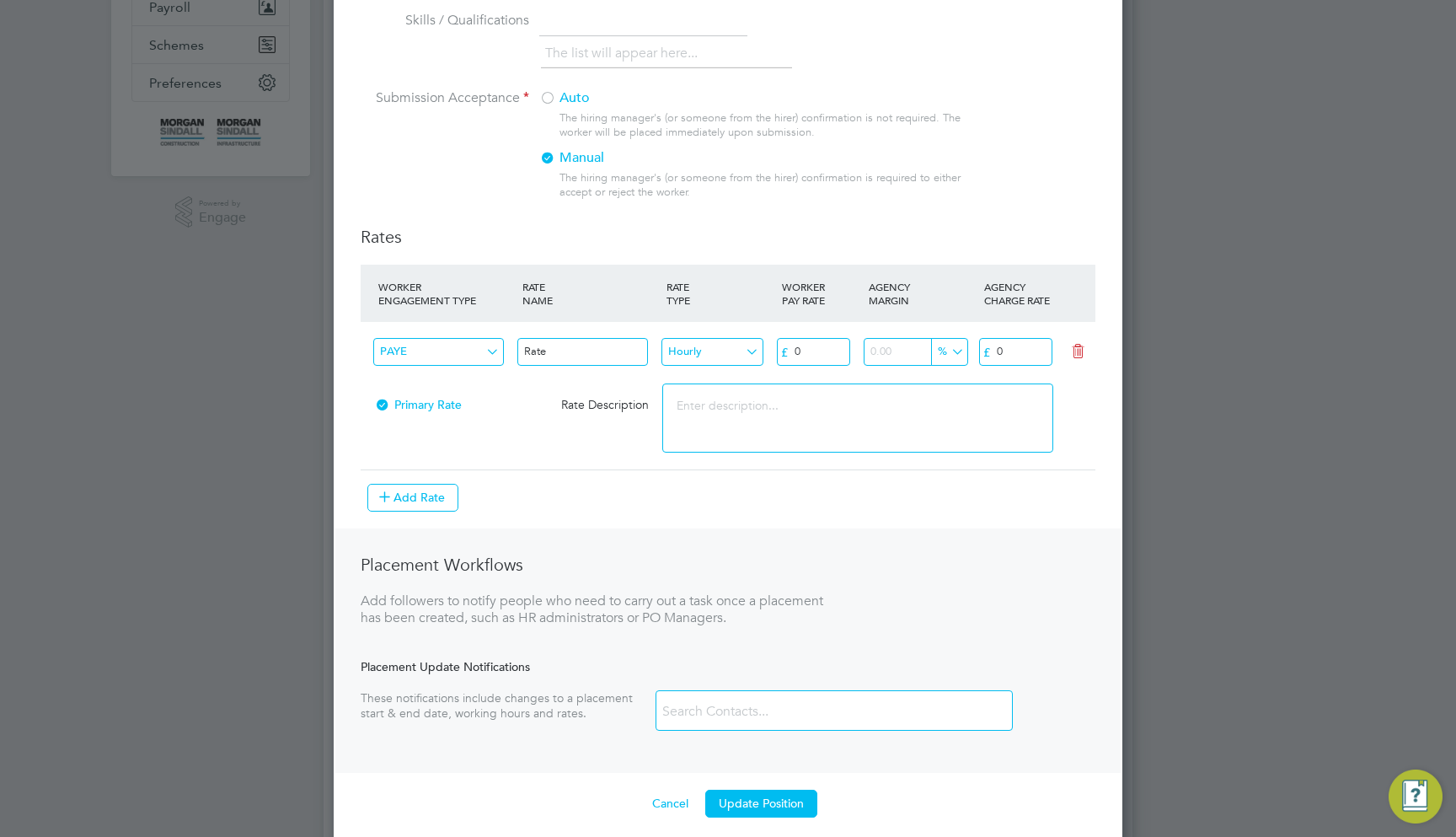
scroll to position [563, 0]
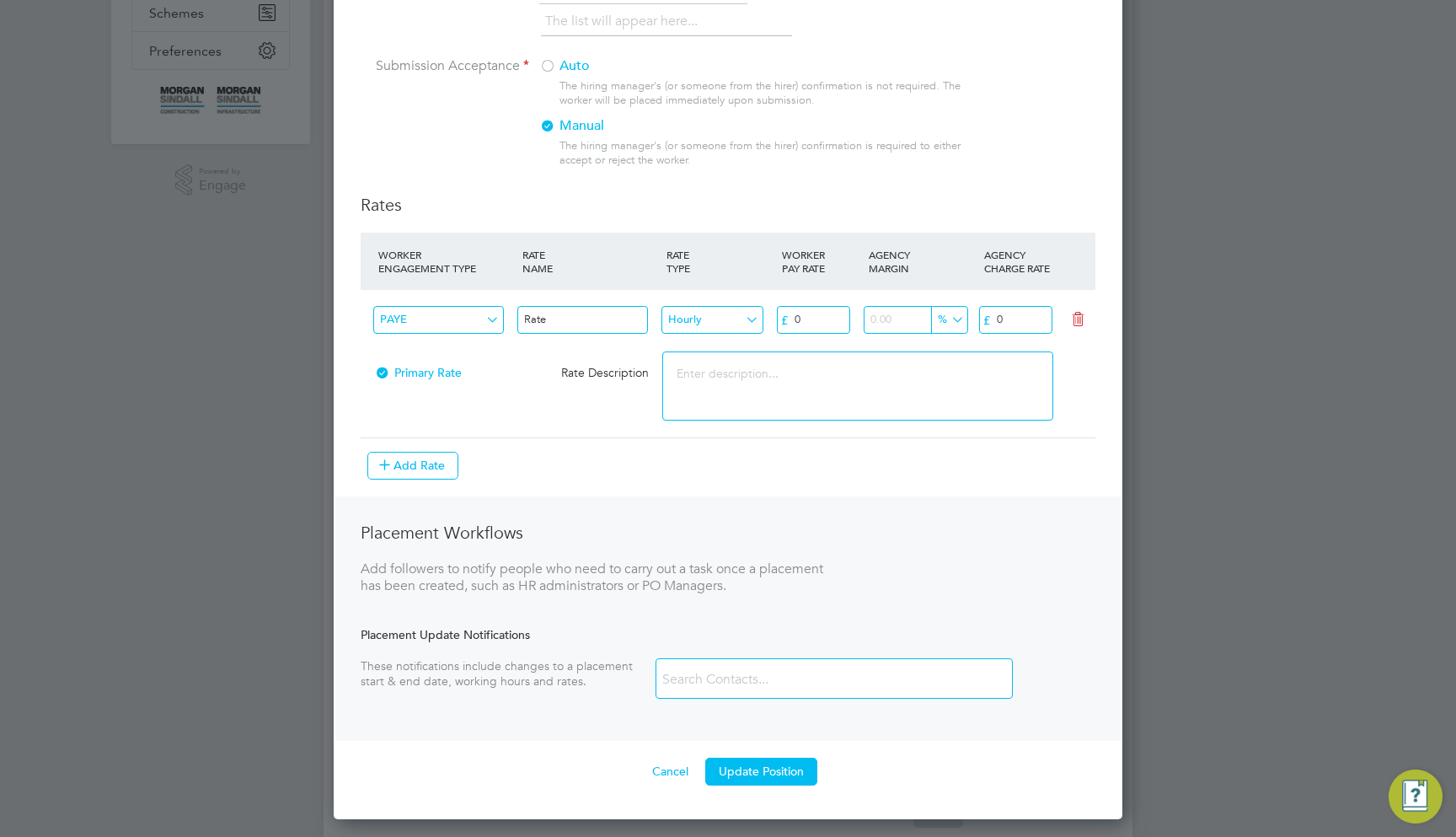
click at [803, 758] on ng-container "Rates WORKER ENGAGEMENT TYPE RATE NAME RATE TYPE WORKER PAY RATE AGENCY MARGIN …" at bounding box center [728, 489] width 735 height 590
click at [802, 781] on button "Update Position" at bounding box center [761, 770] width 112 height 27
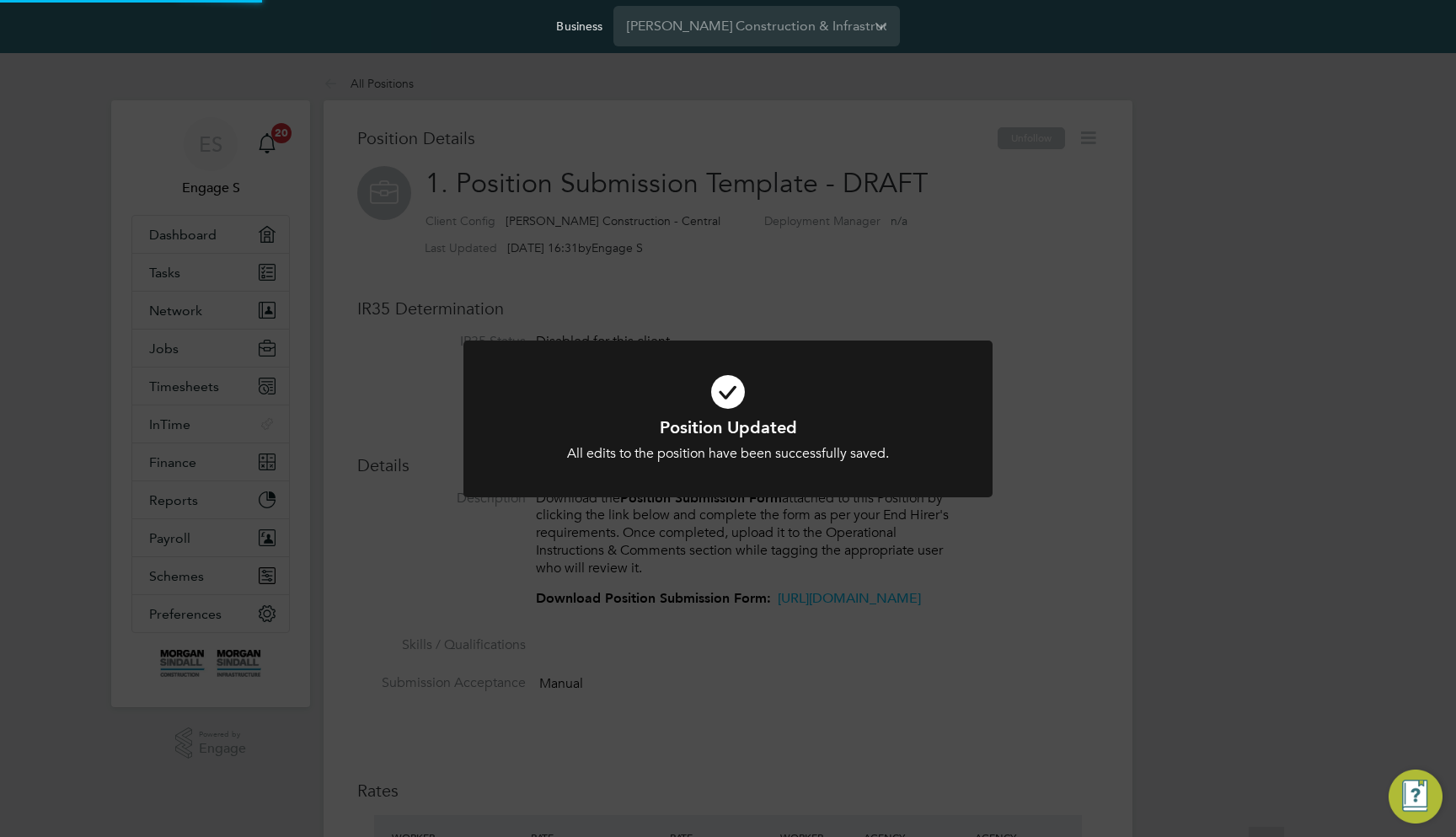
scroll to position [0, 0]
click at [1176, 486] on div "Position Updated All edits to the position have been successfully saved. Cancel…" at bounding box center [728, 418] width 1456 height 837
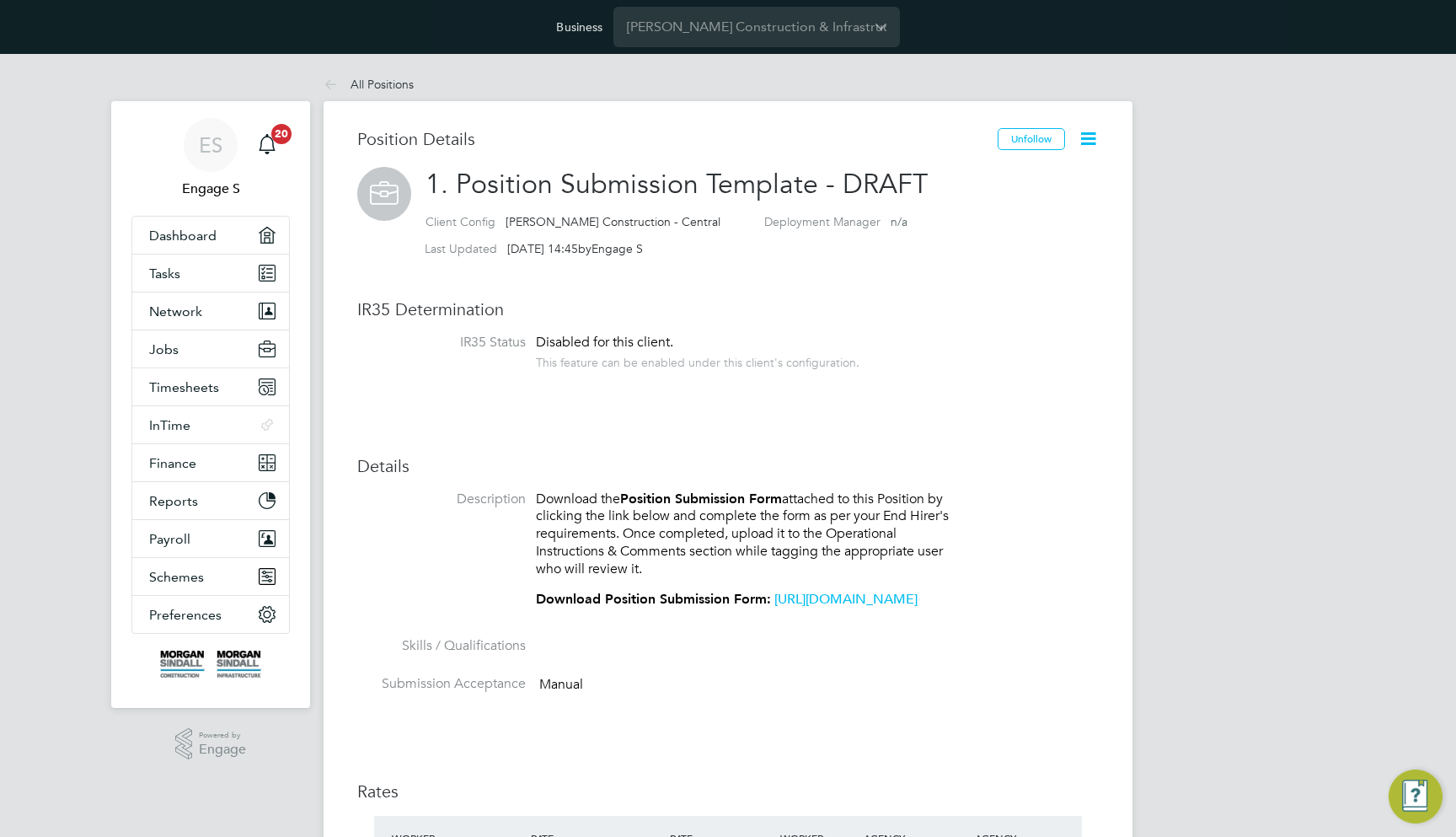
click at [1232, 385] on div "ES Engage S Notifications 20 Applications: Dashboard Tasks Network Team Members…" at bounding box center [728, 765] width 1456 height 1423
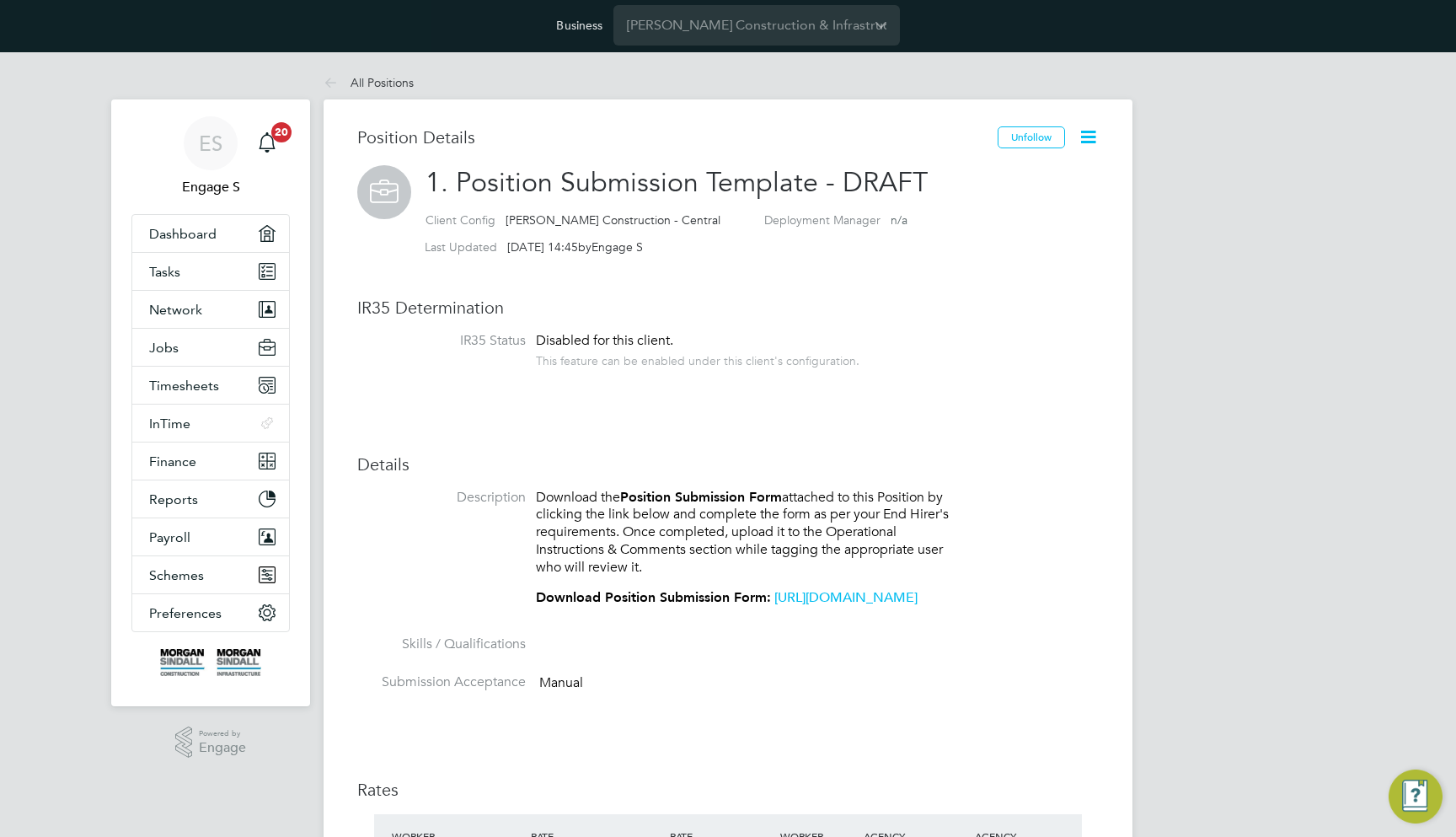
click at [775, 604] on link "https://team.engagetech.com/wp-content/uploads/Position-Submission-Form.pdf" at bounding box center [846, 596] width 143 height 16
click at [647, 528] on p "Download the Position Submission Form attached to this Position by clicking the…" at bounding box center [746, 532] width 422 height 87
click at [775, 606] on link "https://team.engagetech.com/wp-content/uploads/Position-Submission-Form.pdf" at bounding box center [846, 596] width 143 height 16
click at [943, 332] on li "IR35 Status Disabled for this client. This feature can be enabled under this cl…" at bounding box center [728, 358] width 742 height 54
click at [940, 328] on div "Position Details Unfollow 1. Position Submission Template - DRAFT Client Config…" at bounding box center [728, 770] width 742 height 1288
